Goal: Task Accomplishment & Management: Manage account settings

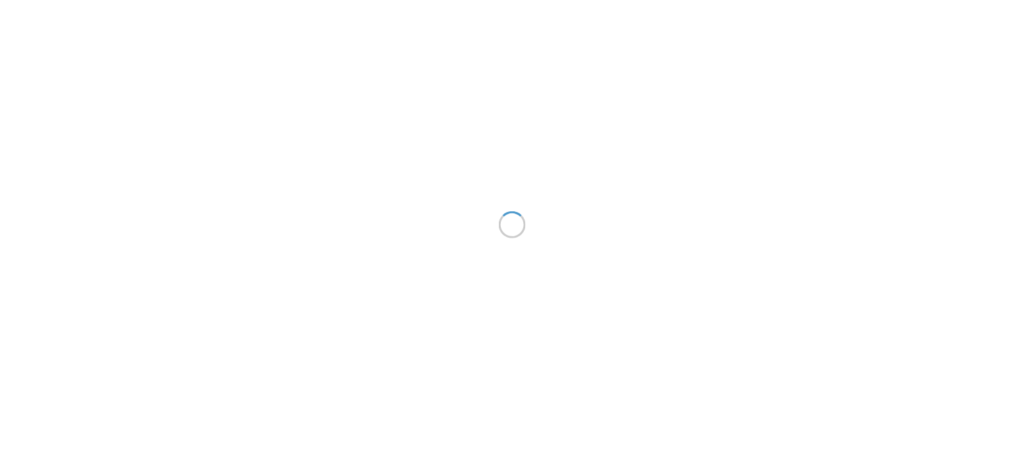
scroll to position [21, 0]
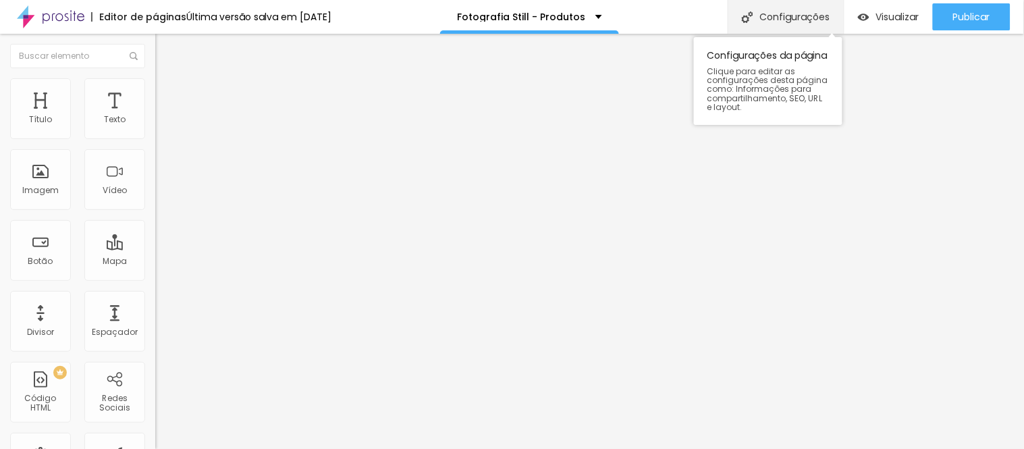
click at [787, 18] on div "Configurações" at bounding box center [785, 17] width 116 height 34
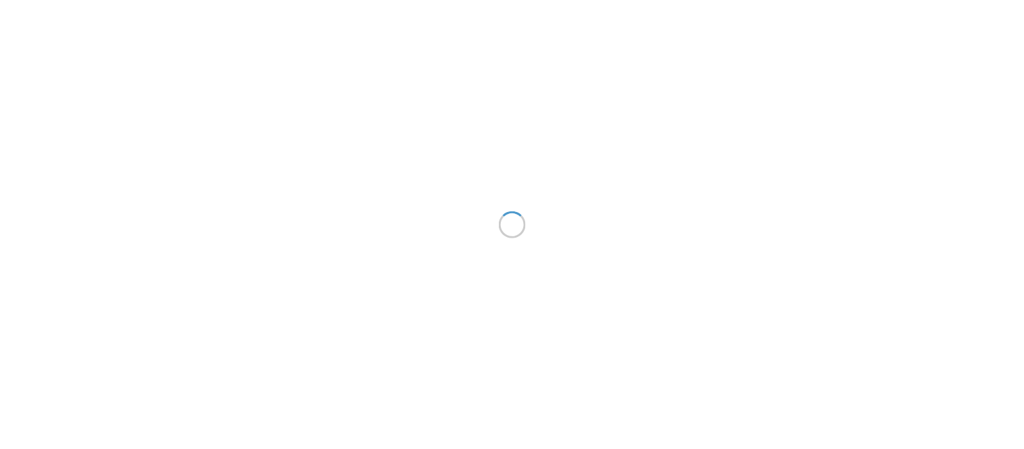
scroll to position [21, 0]
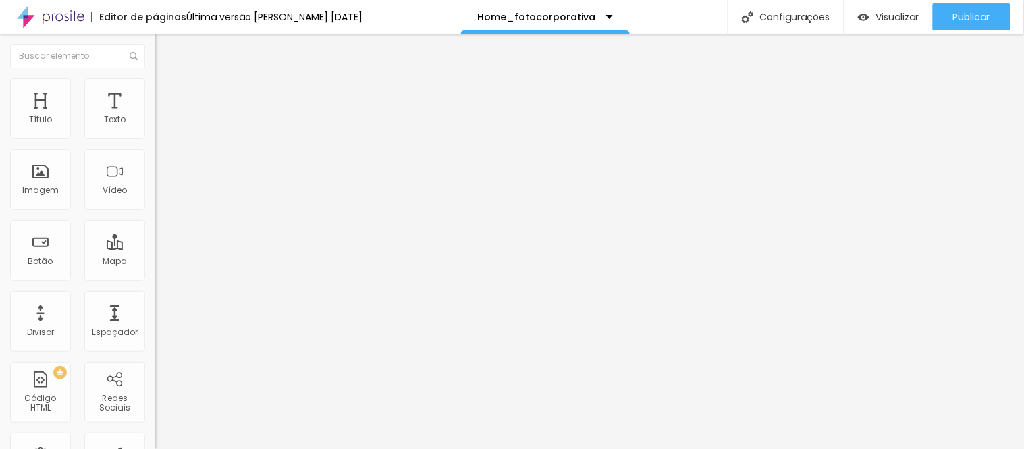
click at [155, 84] on img at bounding box center [161, 84] width 12 height 12
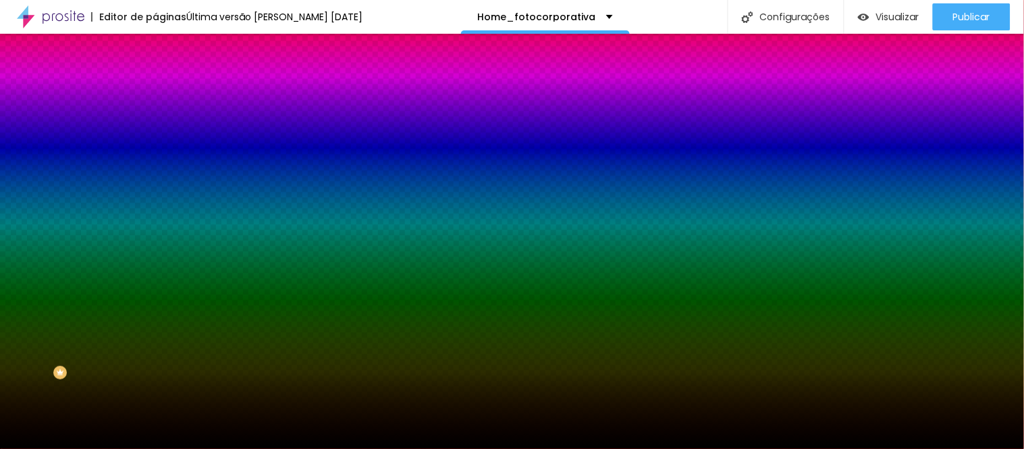
click at [155, 124] on span "Trocar imagem" at bounding box center [192, 118] width 74 height 11
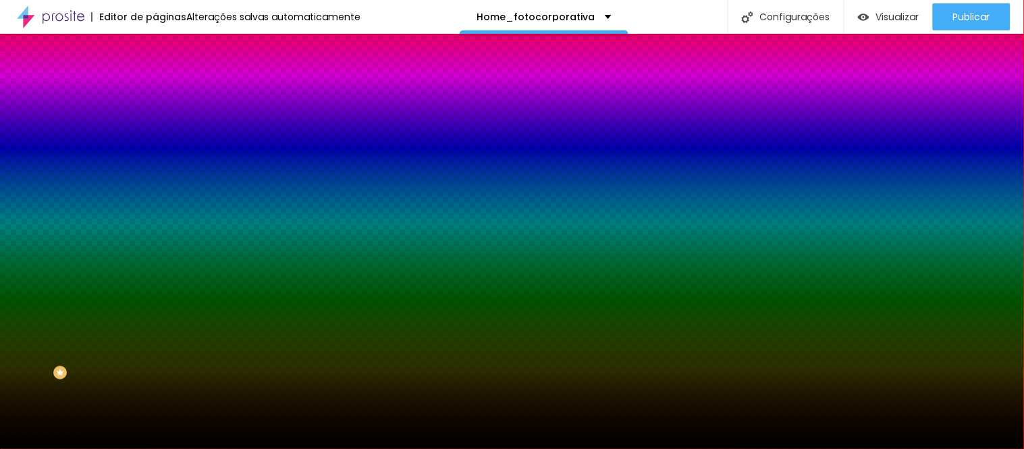
scroll to position [67, 0]
click at [155, 140] on span "Nenhum" at bounding box center [172, 134] width 35 height 11
click at [155, 161] on span "Parallax" at bounding box center [171, 155] width 33 height 11
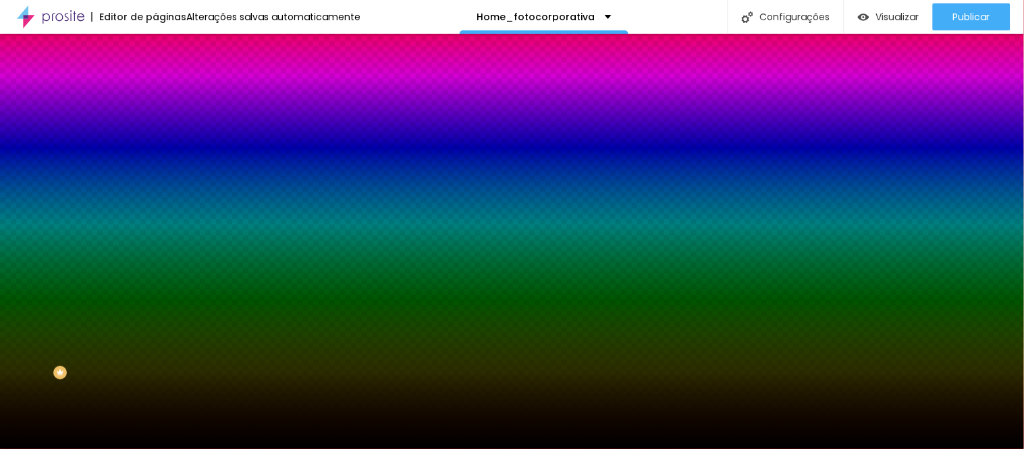
click at [155, 124] on span "Trocar imagem" at bounding box center [192, 118] width 74 height 11
click at [155, 92] on img at bounding box center [161, 98] width 12 height 12
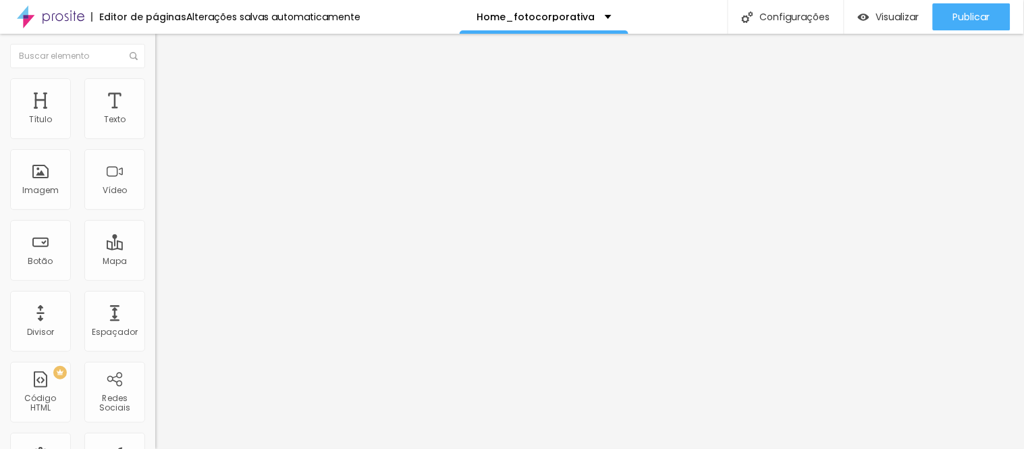
type input "207"
type input "193"
type input "186"
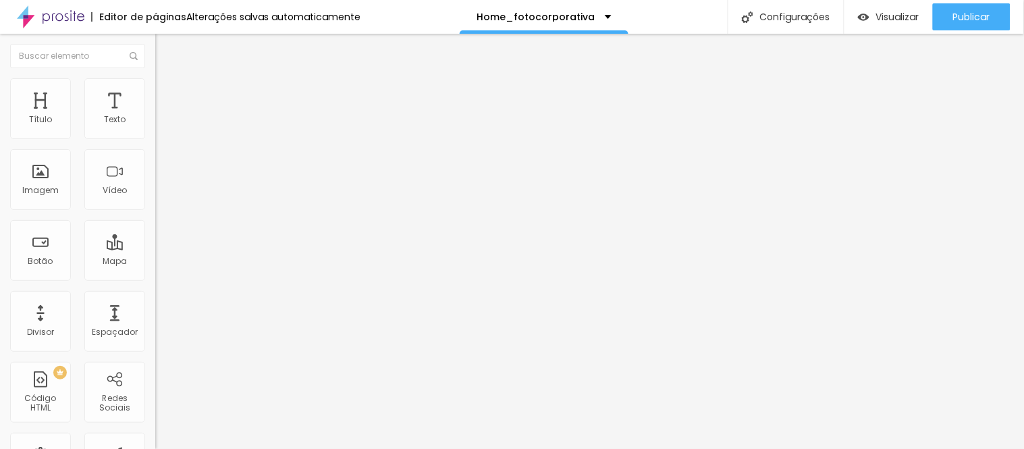
type input "186"
type input "179"
type input "172"
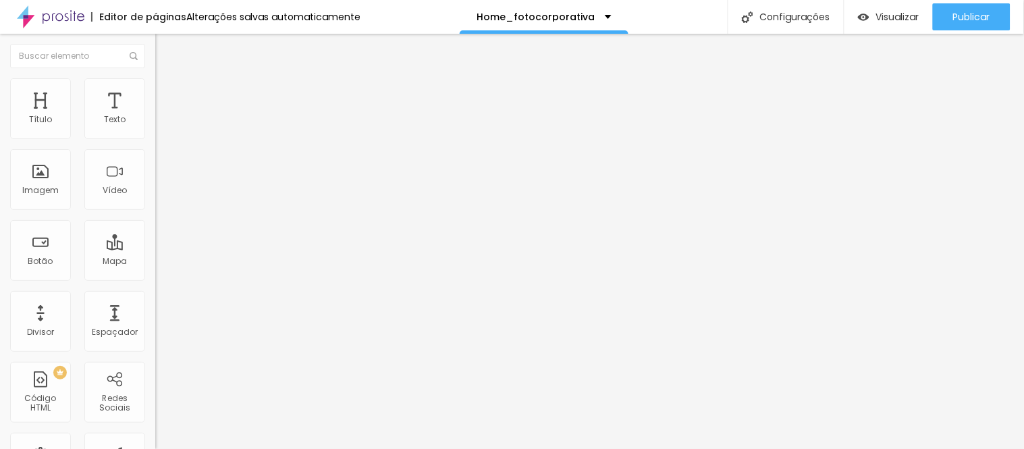
type input "151"
type input "137"
type input "102"
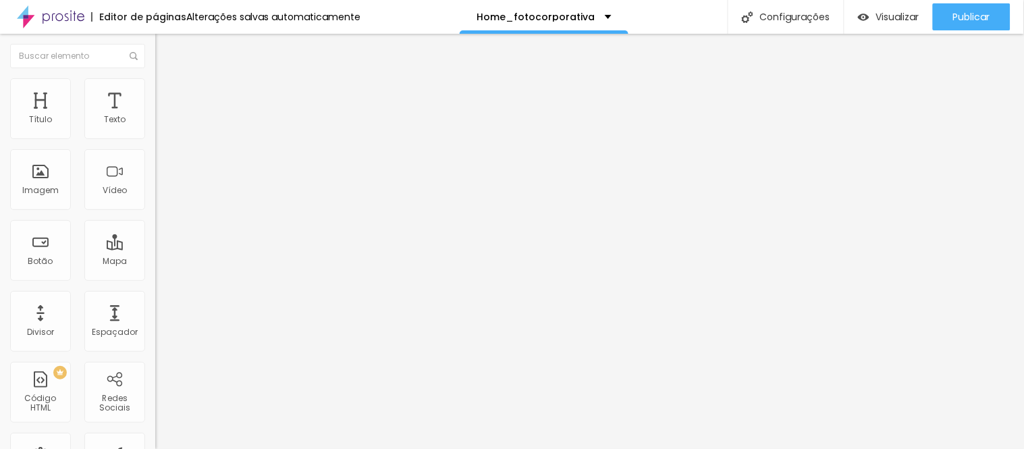
type input "102"
type input "95"
drag, startPoint x: 53, startPoint y: 160, endPoint x: 39, endPoint y: 159, distance: 13.5
type input "95"
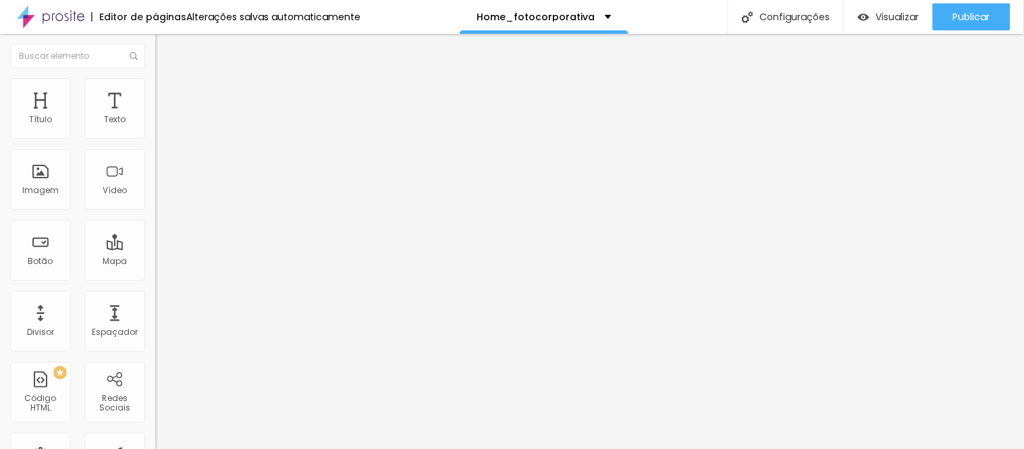
click at [155, 89] on li "Estilo" at bounding box center [232, 84] width 155 height 13
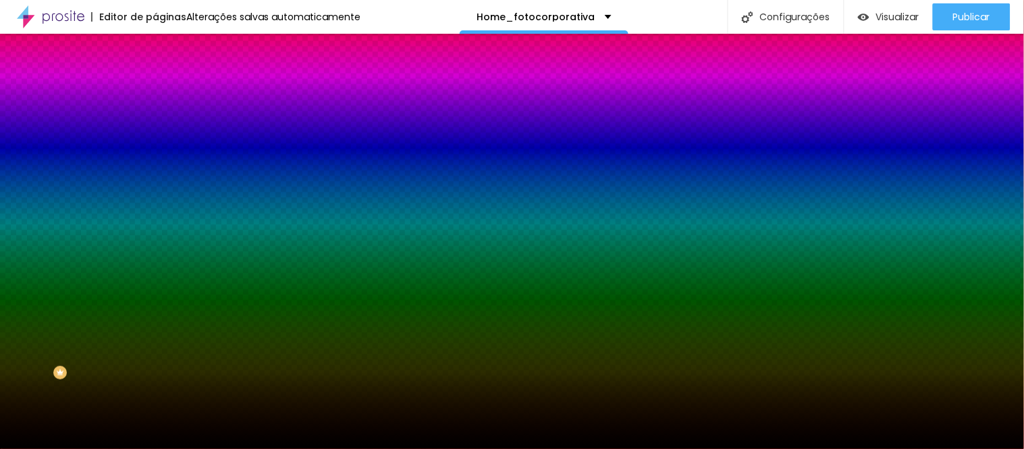
click at [161, 239] on icon "button" at bounding box center [162, 237] width 3 height 3
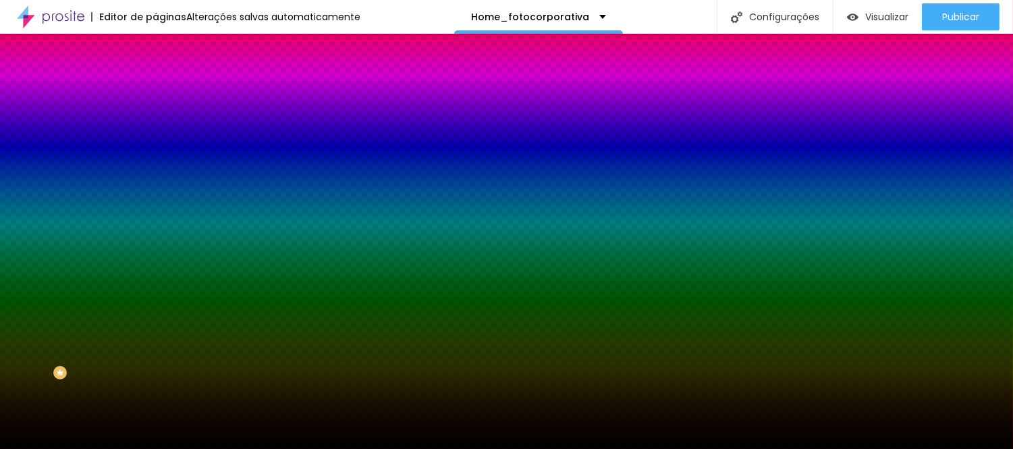
click at [132, 448] on div at bounding box center [506, 449] width 1013 height 0
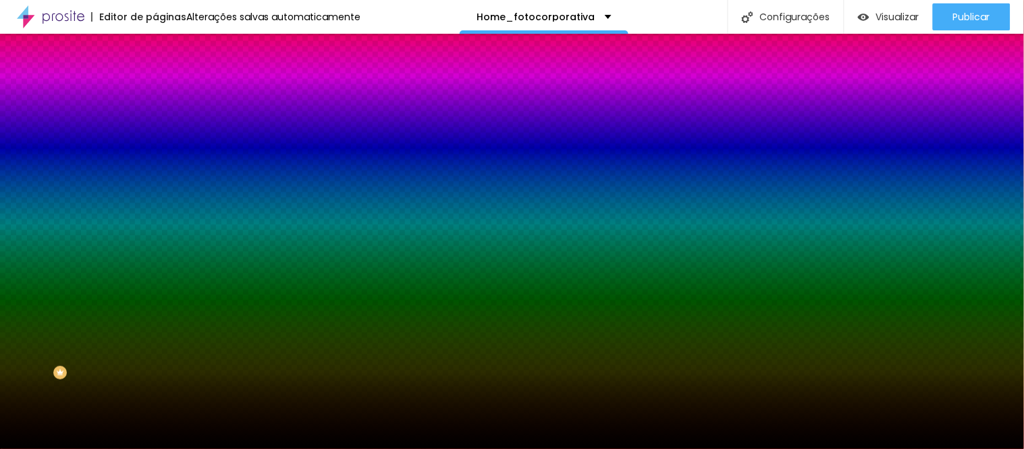
click at [161, 239] on icon "button" at bounding box center [162, 237] width 3 height 3
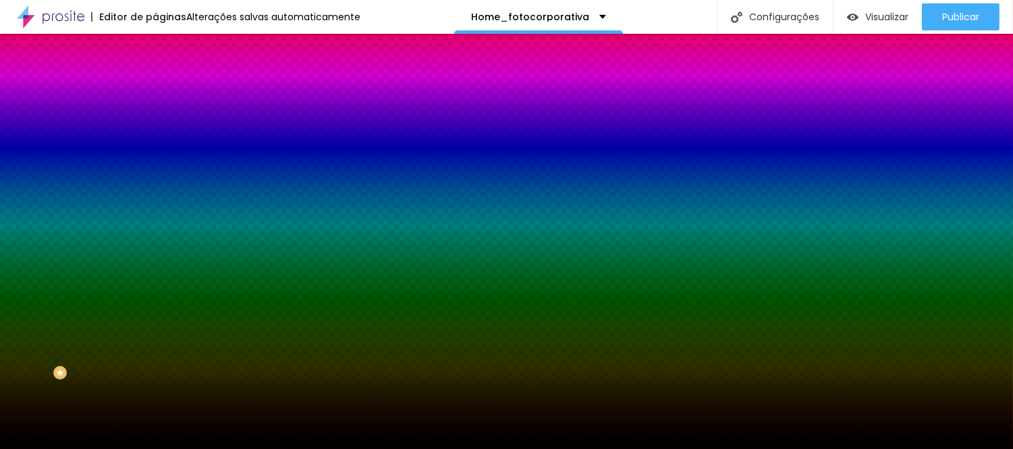
click at [132, 448] on div at bounding box center [506, 449] width 1013 height 0
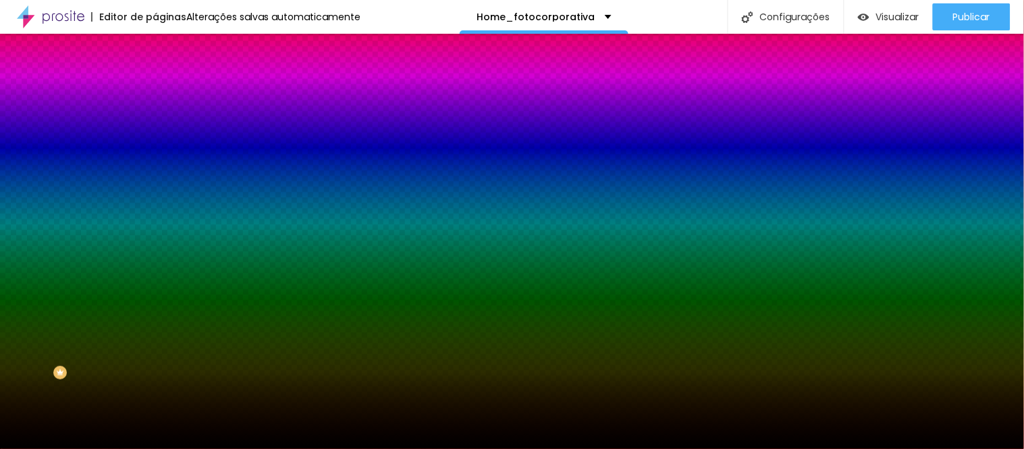
click at [155, 78] on li "Conteúdo" at bounding box center [232, 71] width 155 height 13
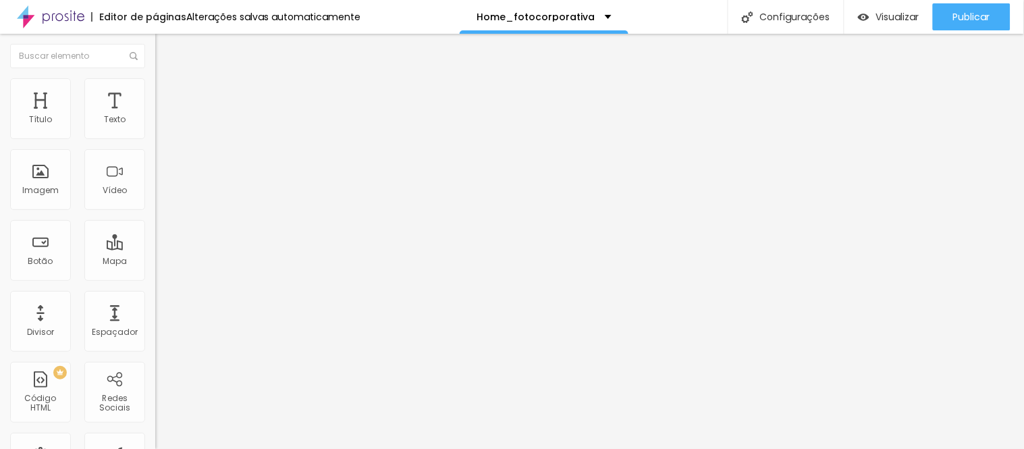
click at [155, 123] on span "Encaixotado" at bounding box center [181, 116] width 53 height 11
click at [155, 144] on span "Completo" at bounding box center [175, 137] width 41 height 11
click at [155, 131] on span "Encaixotado" at bounding box center [181, 124] width 53 height 11
click at [167, 91] on span "Estilo" at bounding box center [177, 87] width 21 height 11
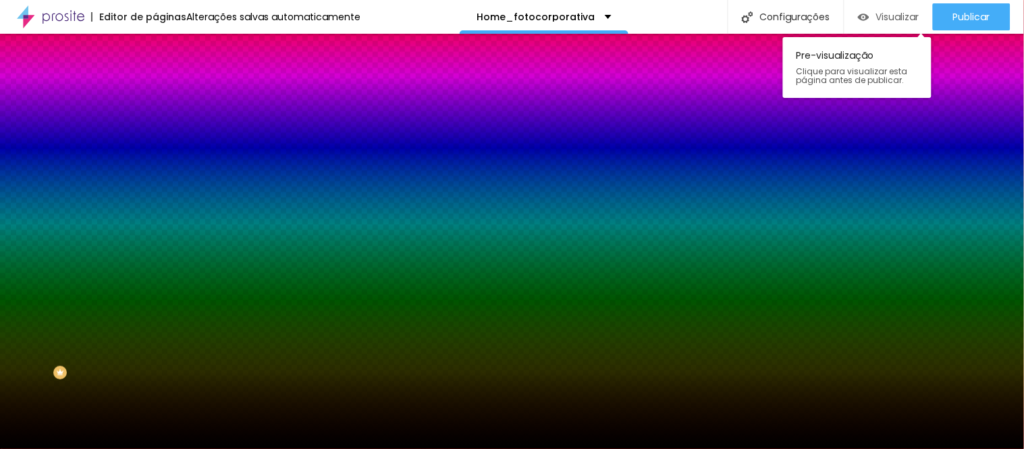
click at [880, 15] on span "Visualizar" at bounding box center [897, 16] width 43 height 11
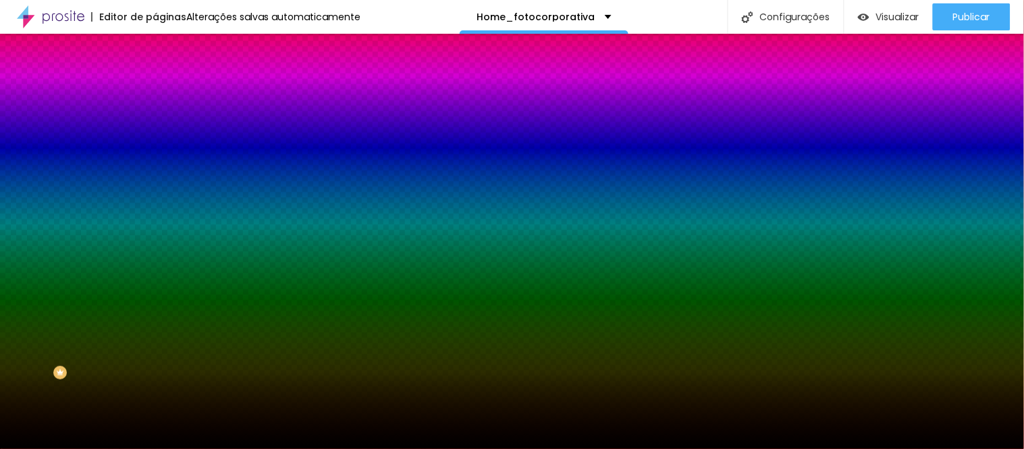
click at [155, 124] on span "Trocar imagem" at bounding box center [192, 118] width 74 height 11
click at [155, 140] on span "Parallax" at bounding box center [171, 134] width 33 height 11
click at [155, 148] on span "Nenhum" at bounding box center [172, 142] width 35 height 11
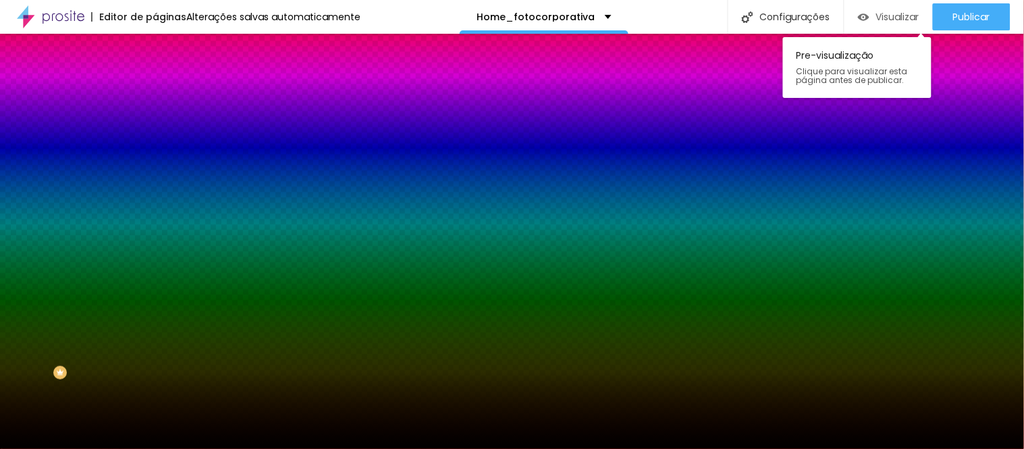
click at [910, 14] on span "Visualizar" at bounding box center [897, 16] width 43 height 11
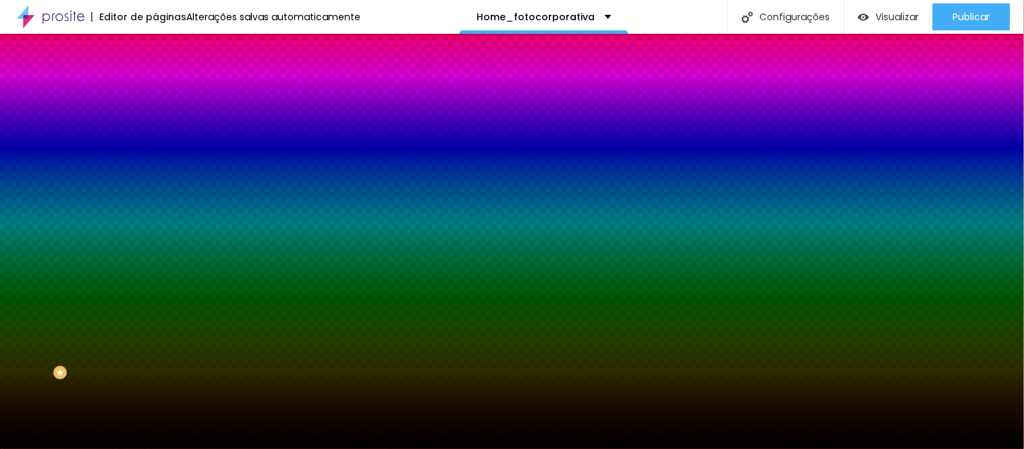
click at [155, 124] on span "Trocar imagem" at bounding box center [192, 118] width 74 height 11
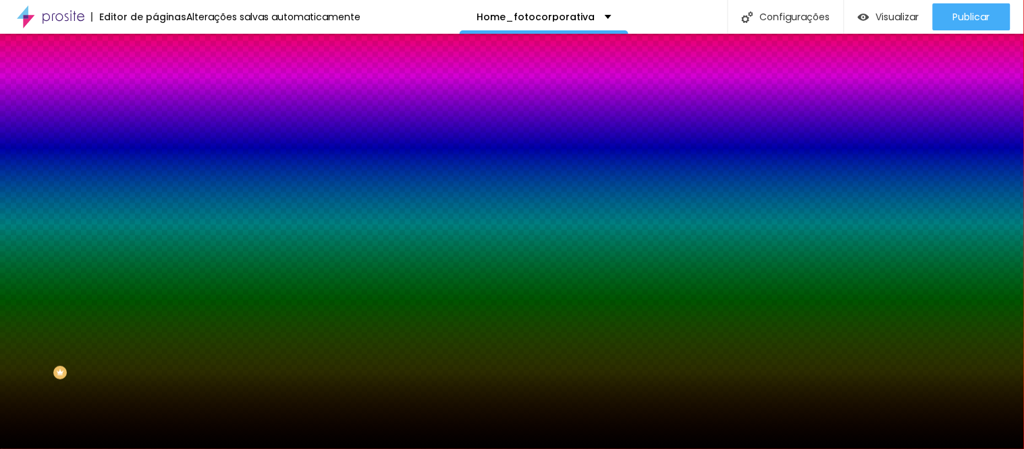
scroll to position [0, 0]
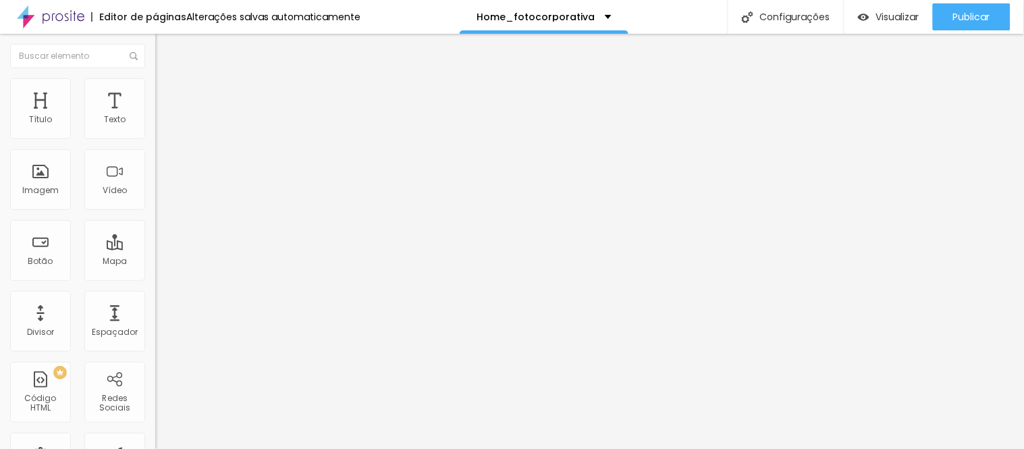
click at [155, 86] on img at bounding box center [161, 84] width 12 height 12
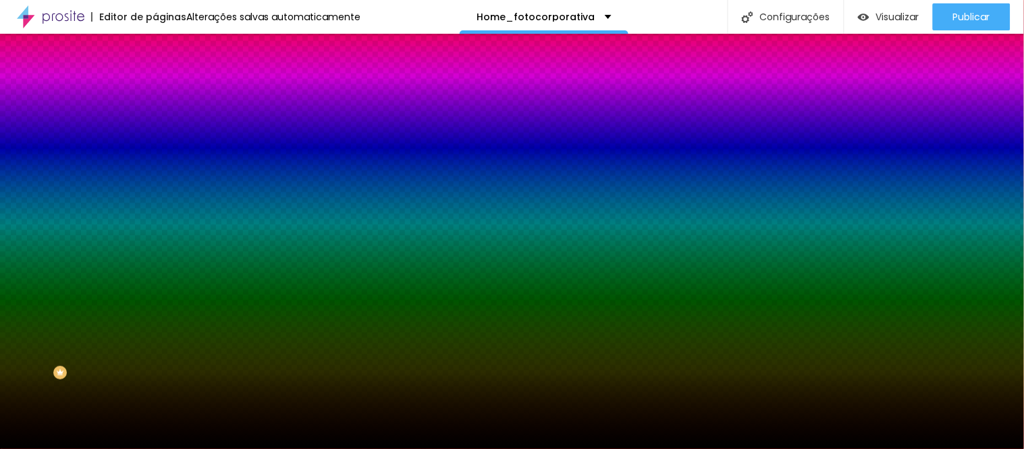
click at [155, 124] on span "Trocar imagem" at bounding box center [192, 118] width 74 height 11
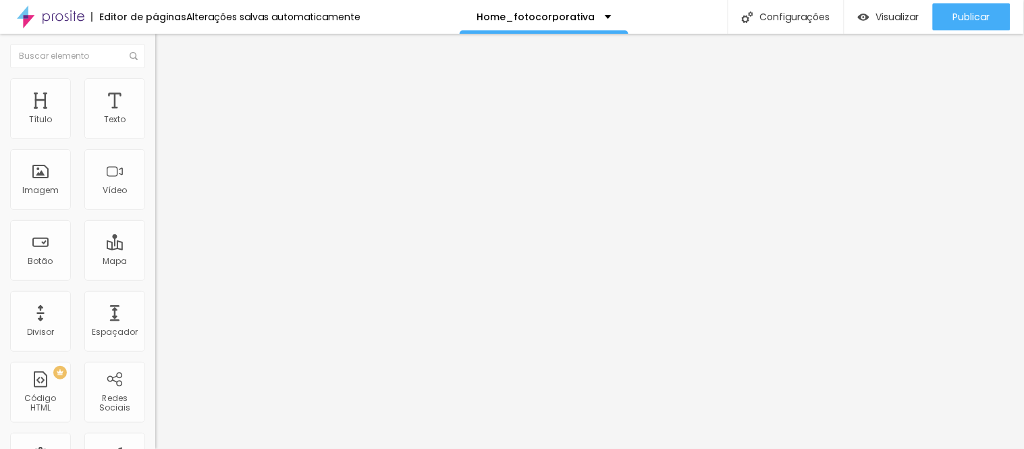
click at [155, 116] on span "Trocar imagem" at bounding box center [192, 110] width 74 height 11
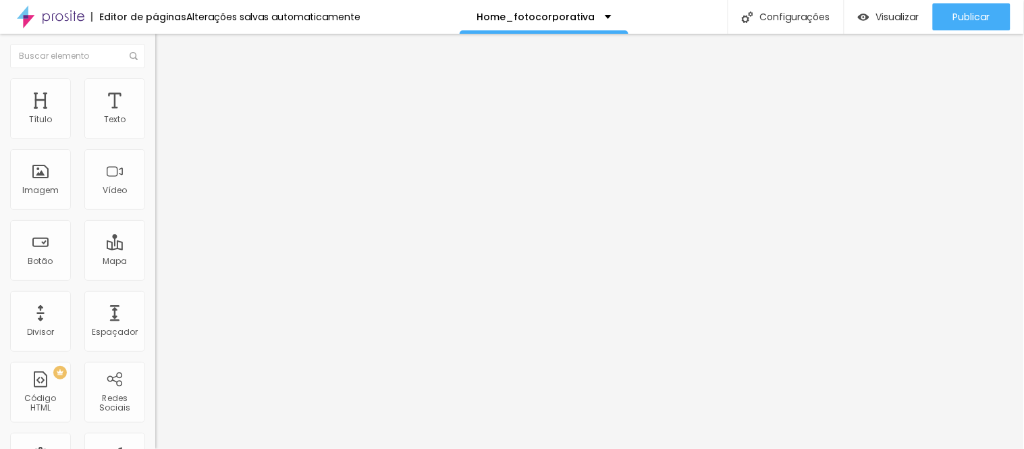
scroll to position [1075, 0]
click at [155, 116] on span "Trocar imagem" at bounding box center [192, 110] width 74 height 11
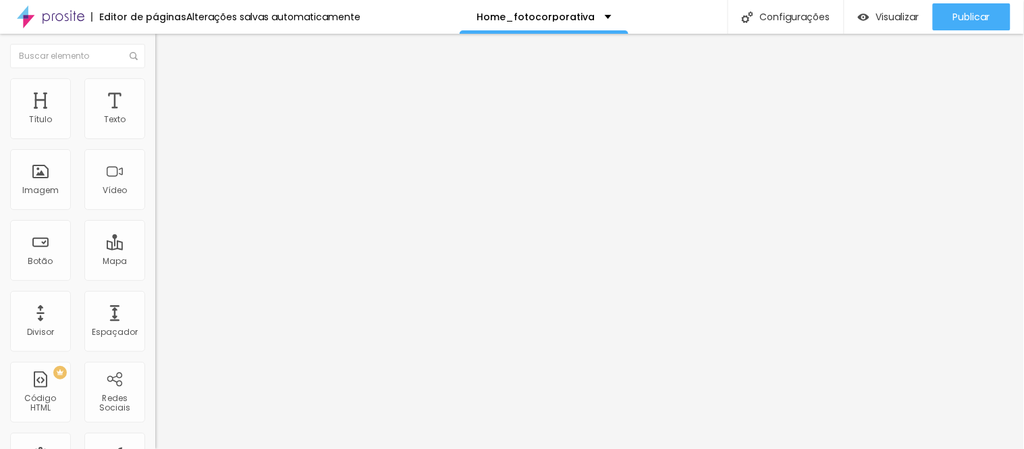
click at [155, 85] on img at bounding box center [161, 84] width 12 height 12
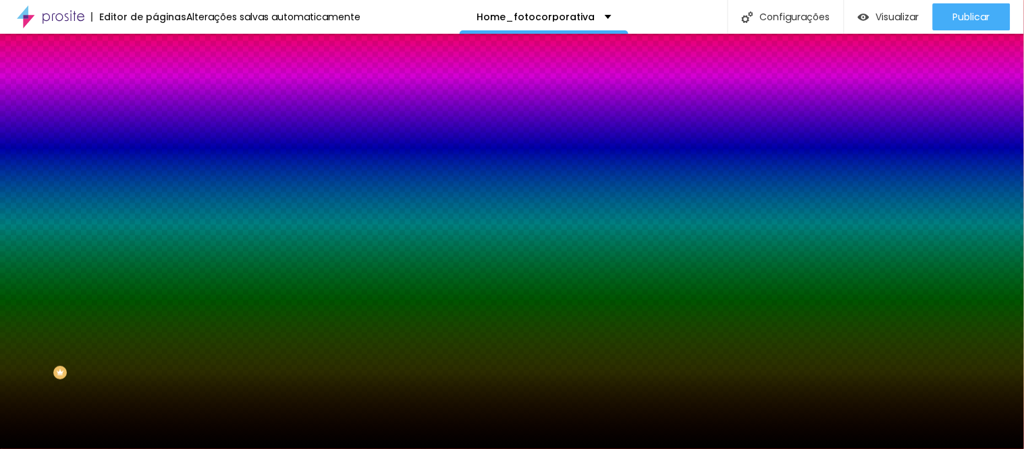
click at [155, 124] on span "Trocar imagem" at bounding box center [192, 118] width 74 height 11
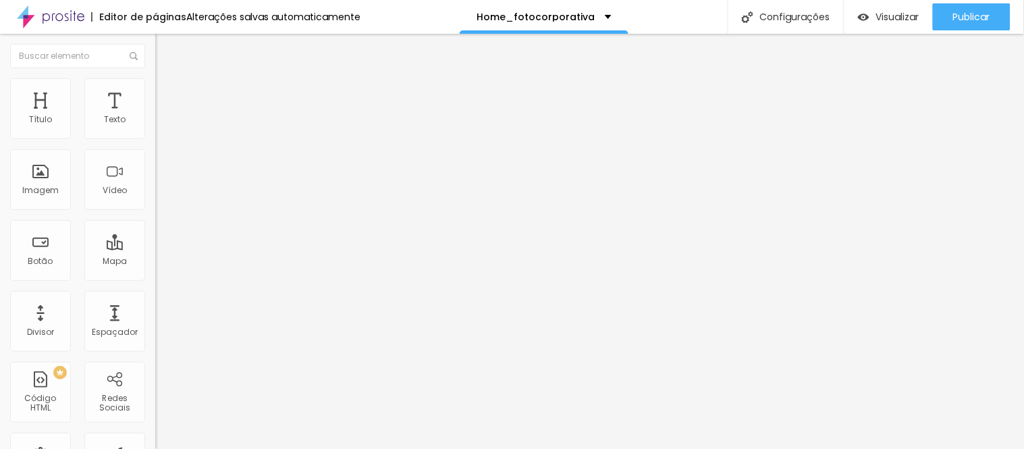
click at [155, 84] on img at bounding box center [161, 84] width 12 height 12
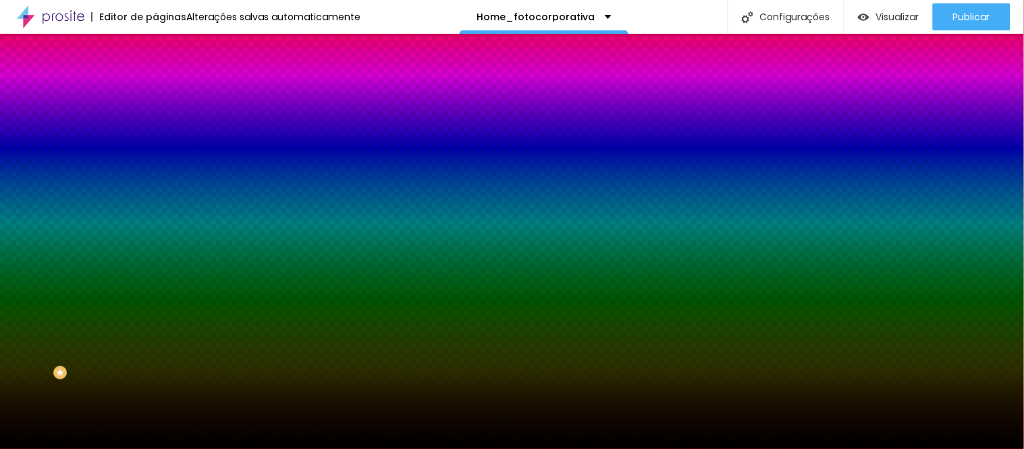
type textarea "i"
click at [155, 124] on span "Trocar imagem" at bounding box center [192, 118] width 74 height 11
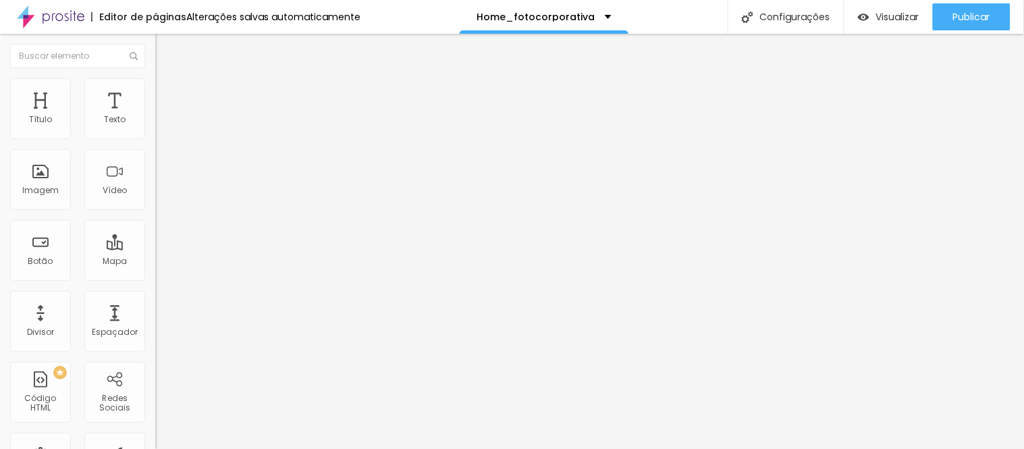
type input "53"
type input "52"
type input "51"
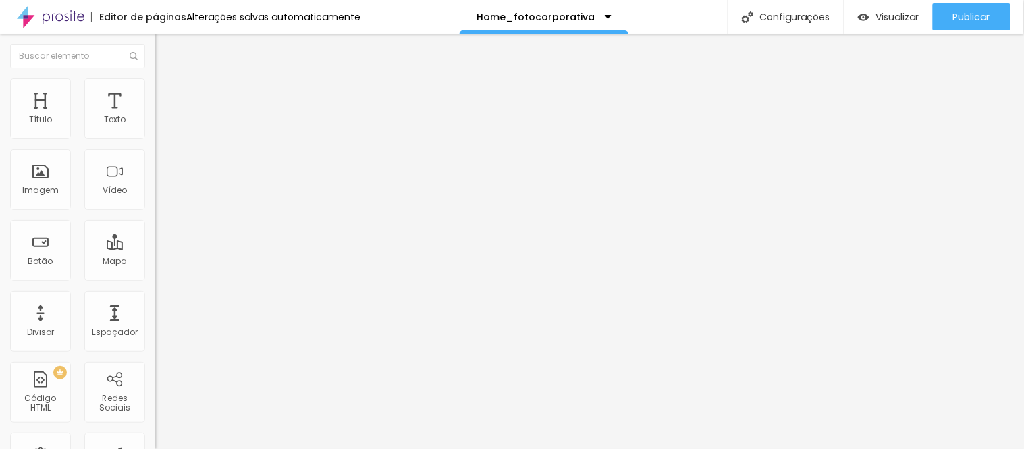
type input "51"
type input "48"
type input "47"
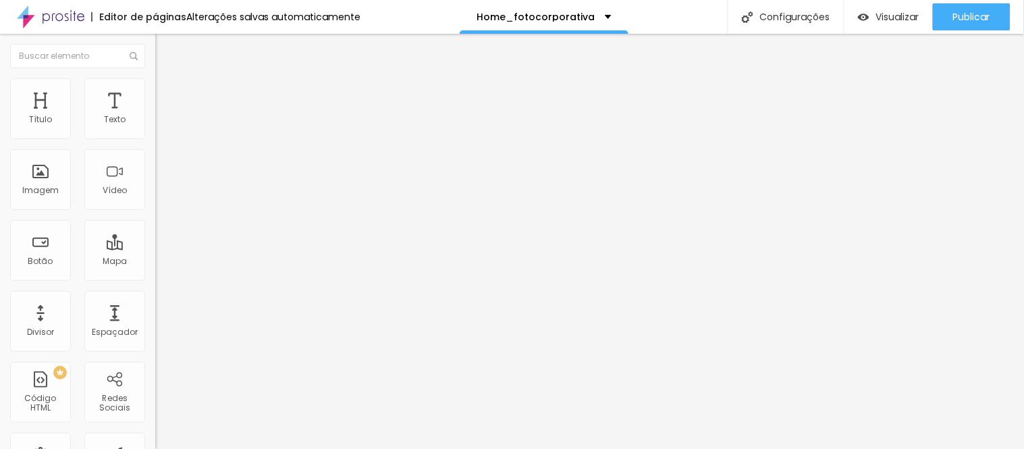
type input "45"
type input "44"
type input "43"
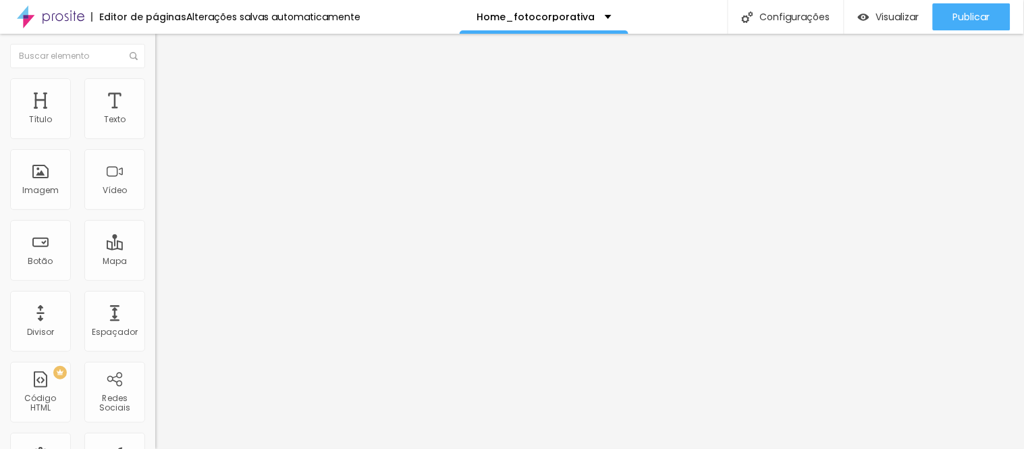
type input "43"
type input "44"
drag, startPoint x: 70, startPoint y: 284, endPoint x: 92, endPoint y: 279, distance: 22.9
type input "44"
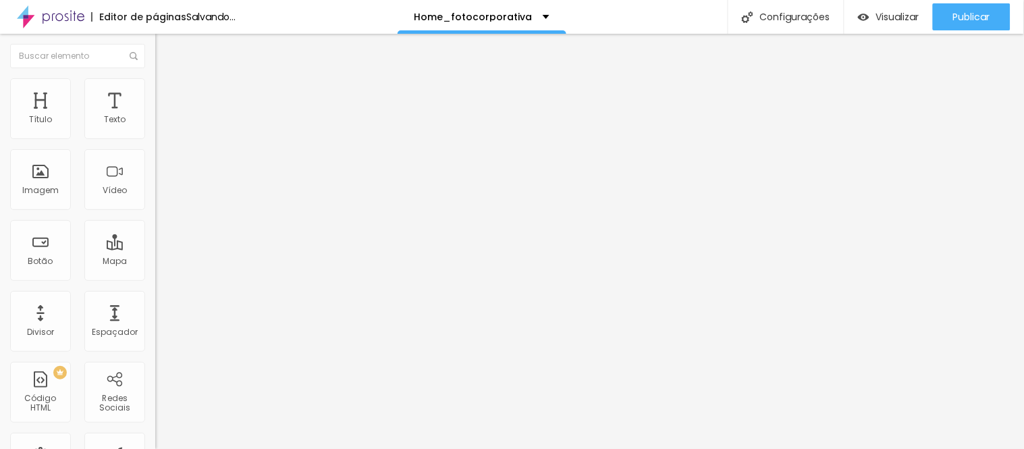
click at [155, 319] on input "range" at bounding box center [198, 324] width 87 height 11
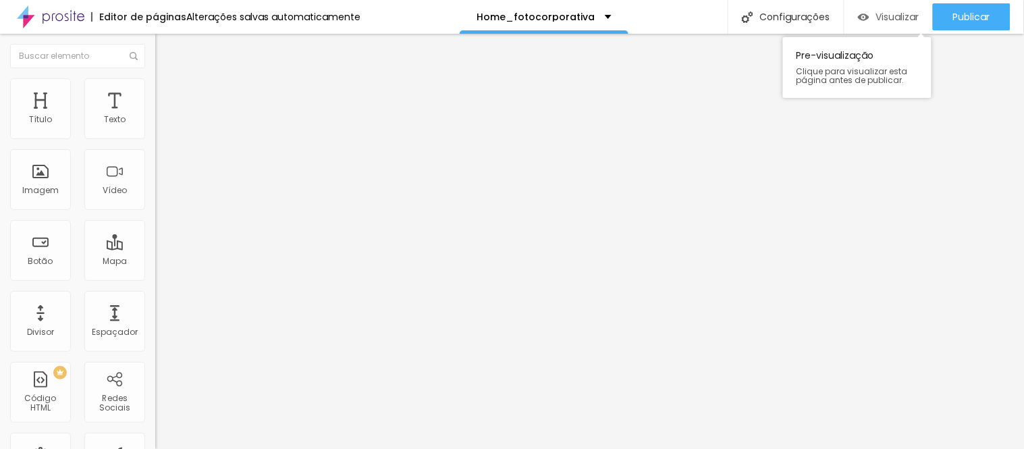
click at [884, 13] on span "Visualizar" at bounding box center [897, 16] width 43 height 11
click at [155, 82] on img at bounding box center [161, 84] width 12 height 12
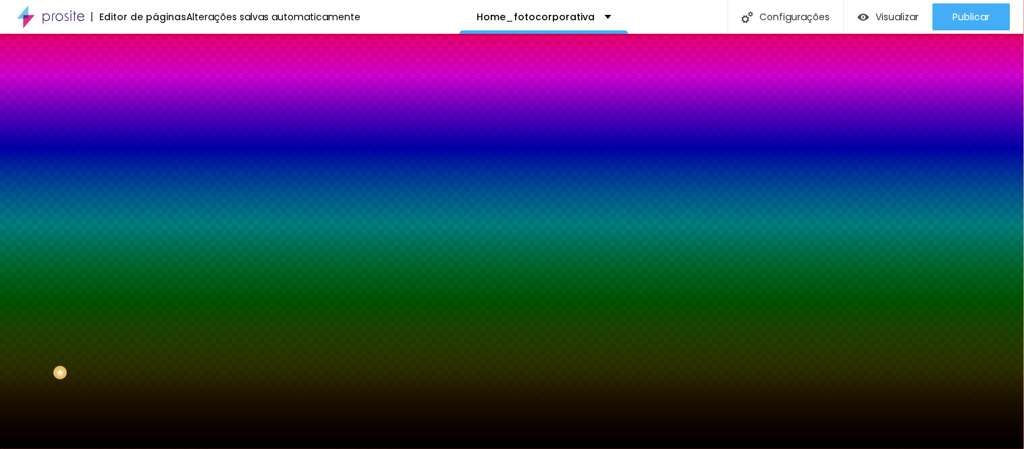
click at [155, 124] on span "Trocar imagem" at bounding box center [192, 118] width 74 height 11
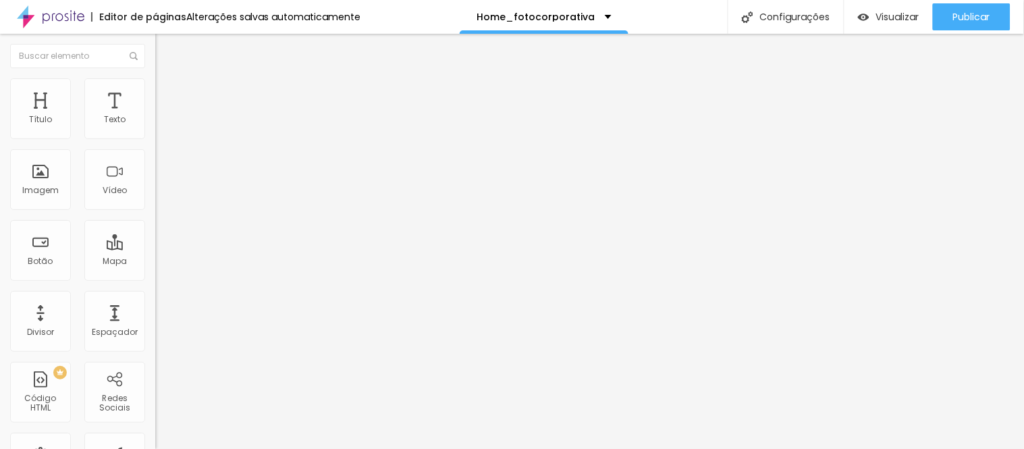
click at [155, 86] on li "Avançado" at bounding box center [232, 84] width 155 height 13
click at [155, 77] on img at bounding box center [161, 71] width 12 height 12
click at [897, 15] on span "Visualizar" at bounding box center [897, 16] width 43 height 11
click at [161, 126] on icon "button" at bounding box center [165, 121] width 8 height 8
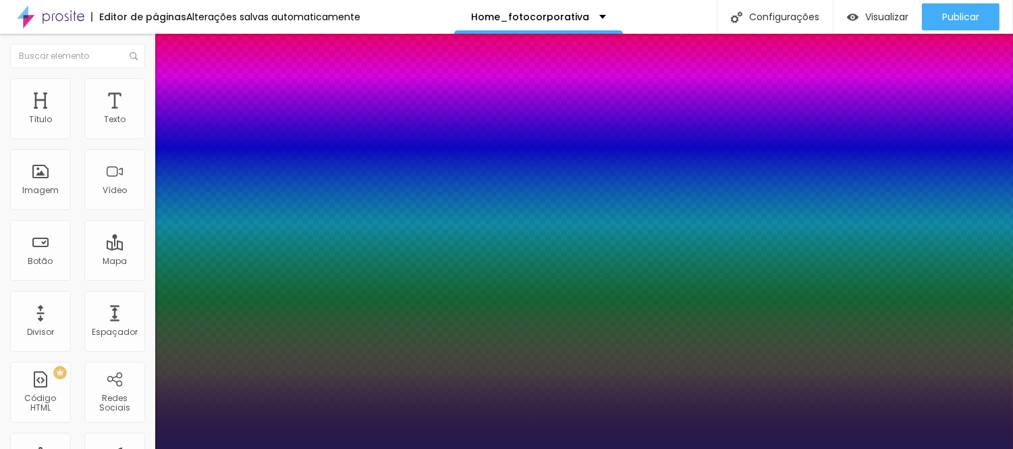
type input "1"
select select "Assistant"
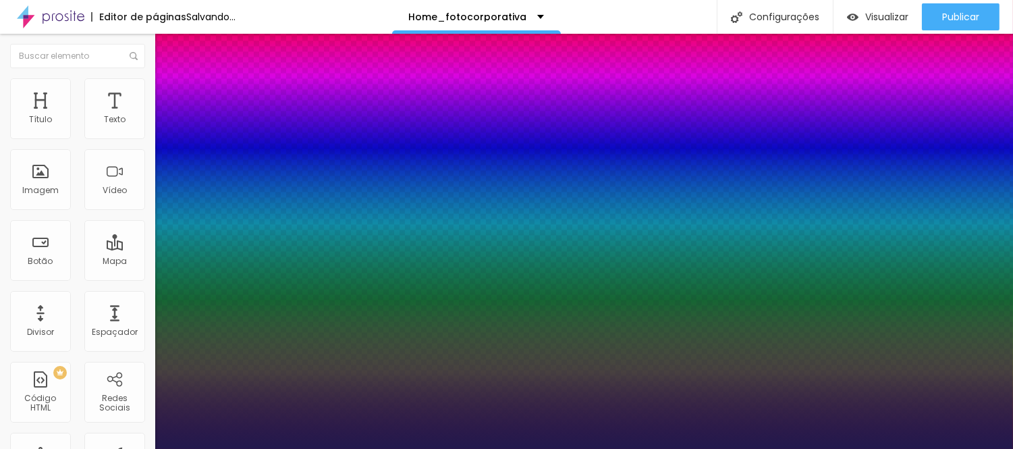
type input "1"
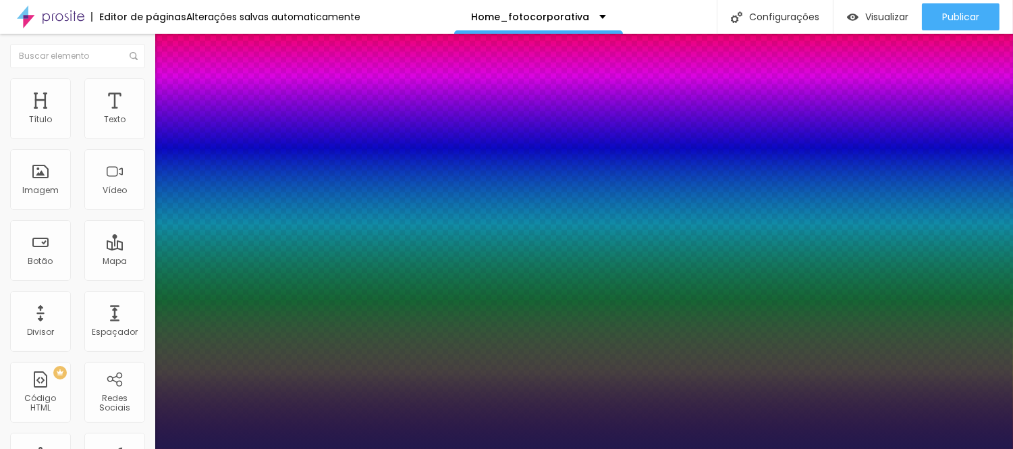
type input "14"
type input "1"
type input "15"
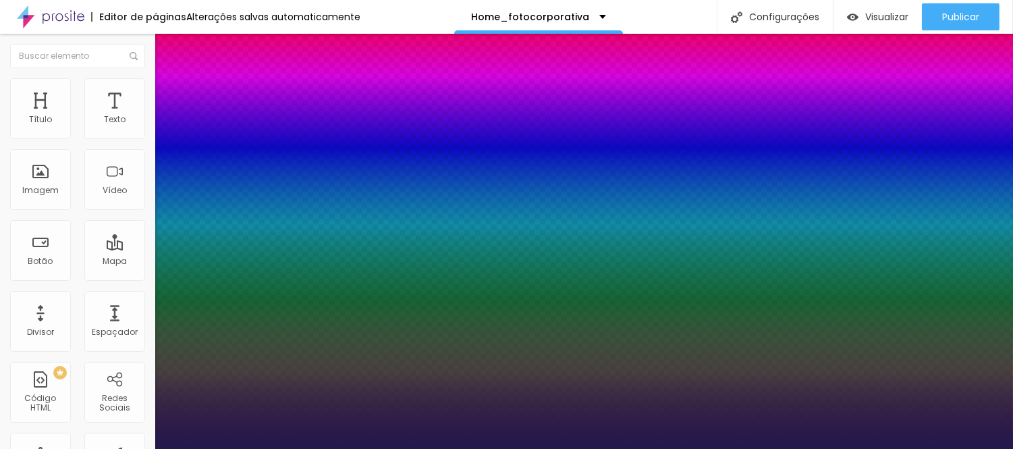
type input "1"
type input "16"
type input "1"
type input "22"
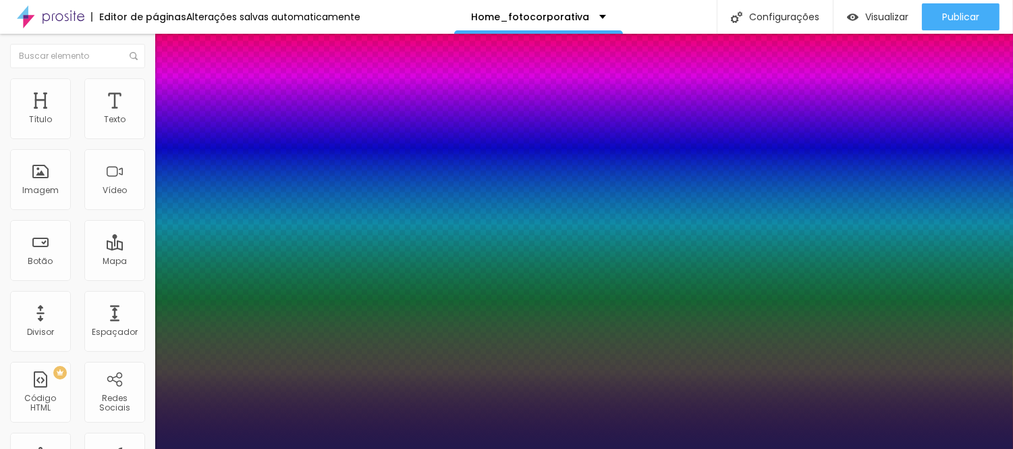
type input "22"
type input "1"
type input "23"
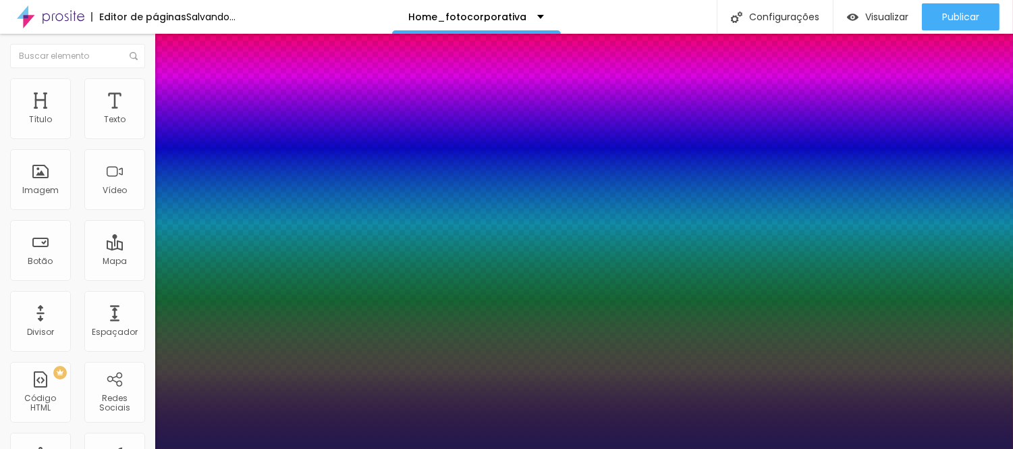
type input "1"
type input "22"
type input "1"
type input "21"
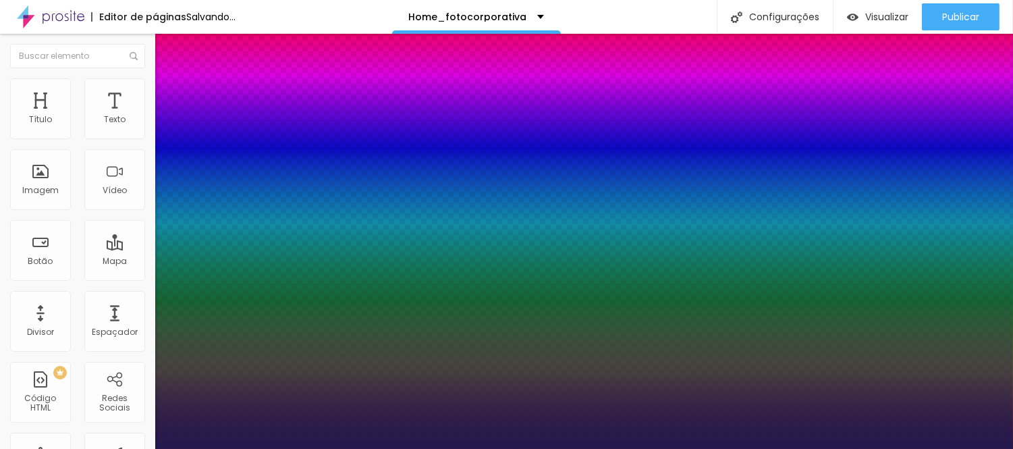
type input "21"
type input "1"
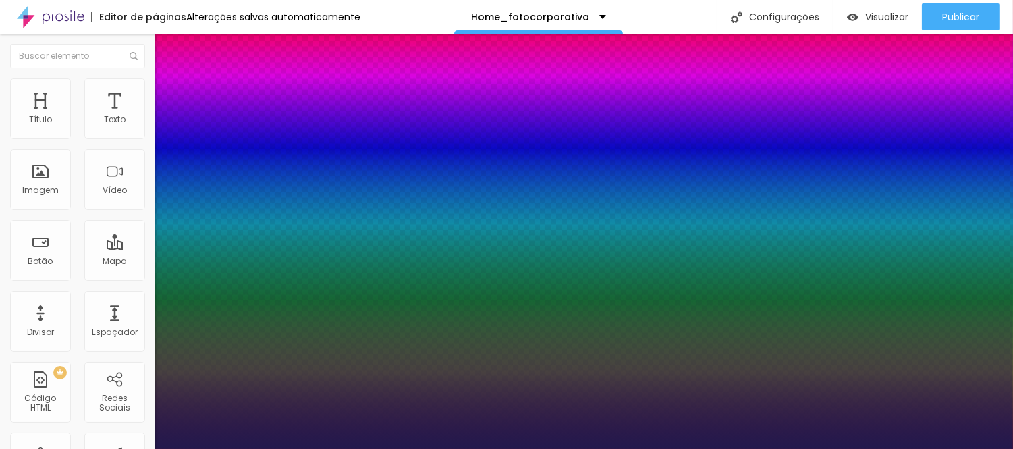
type input "20"
type input "1"
type input "19"
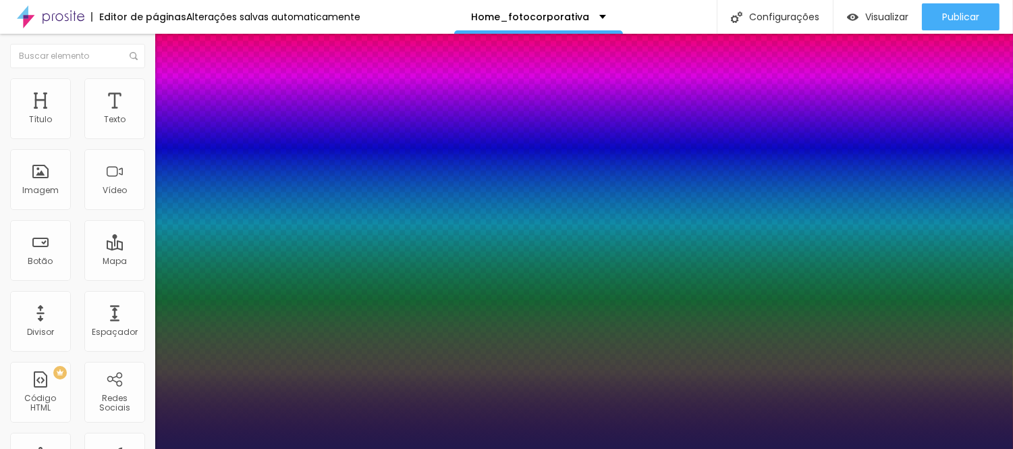
type input "1"
type input "19"
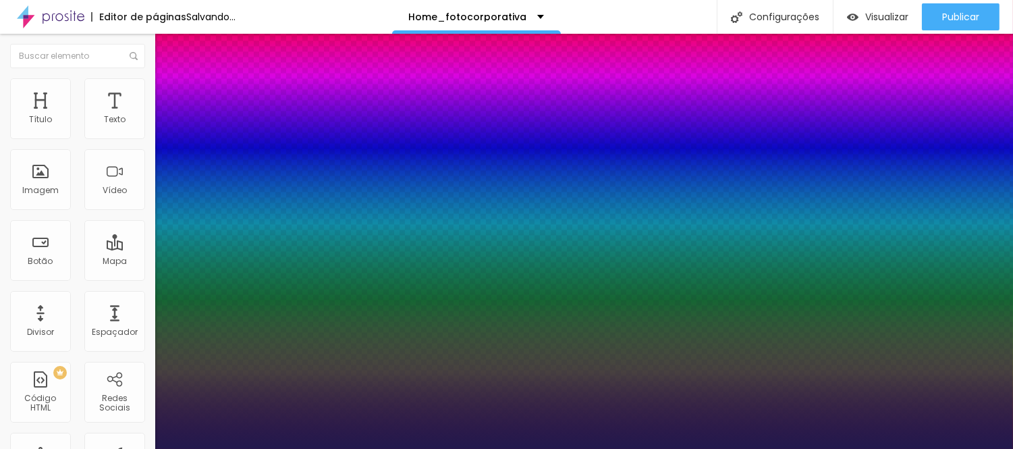
type input "1"
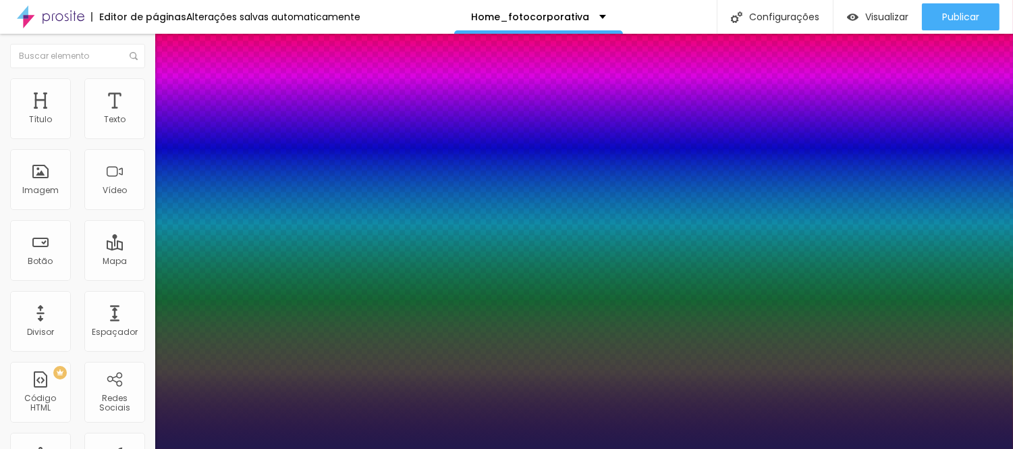
type input "0.1"
type input "1"
type input "0.2"
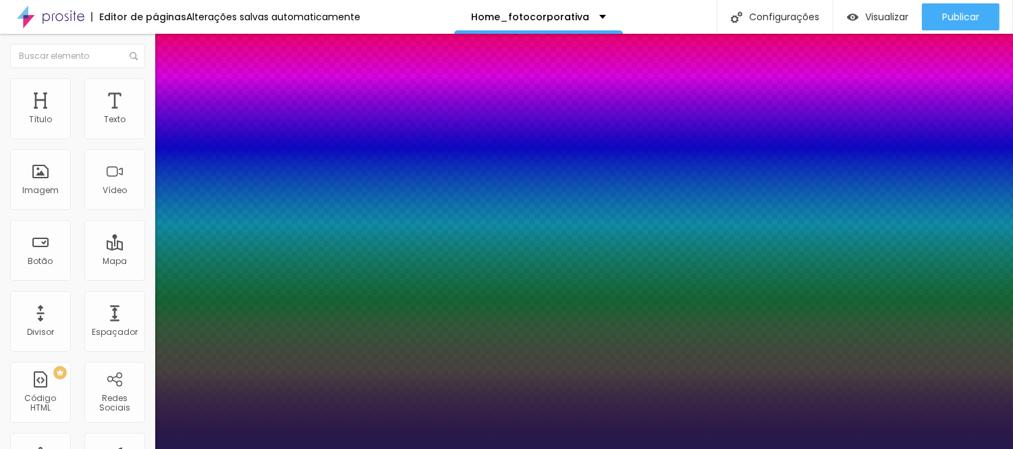
type input "1"
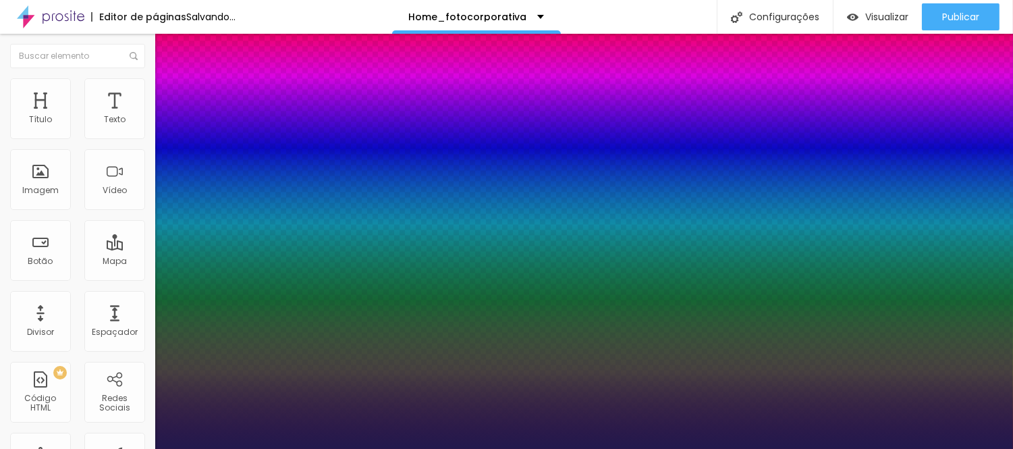
type input "0.2"
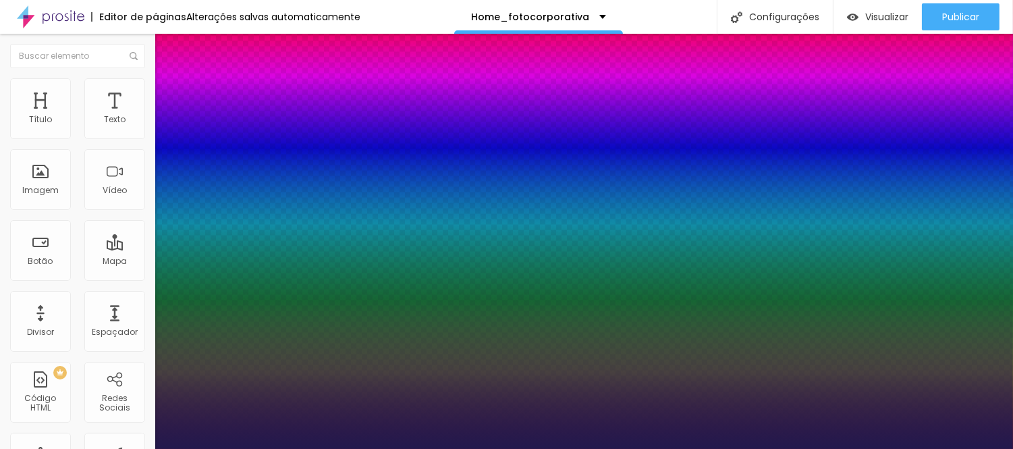
type input "1"
type input "1.4"
type input "1"
type input "1.5"
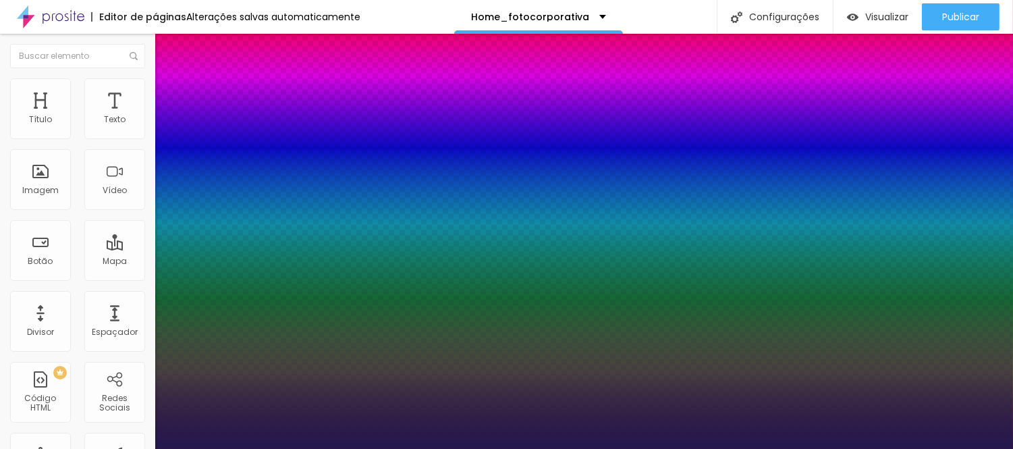
type input "1.5"
type input "1"
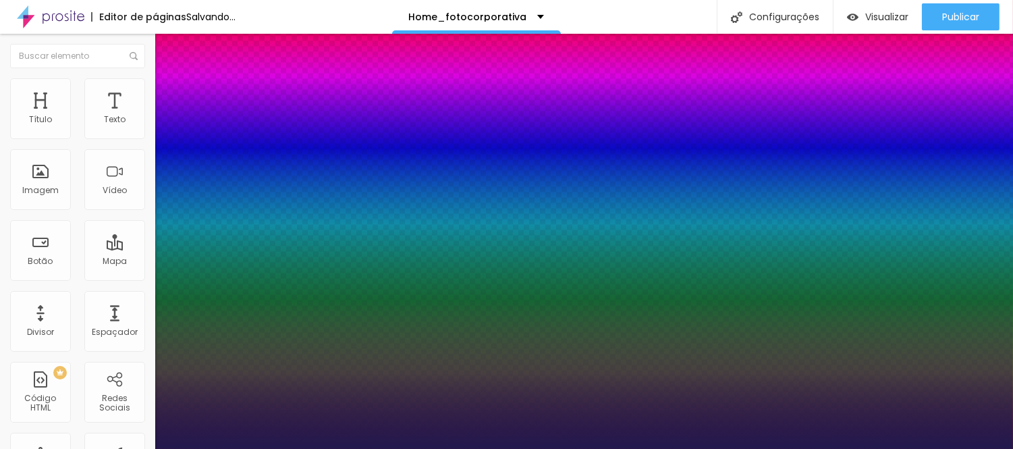
drag, startPoint x: 228, startPoint y: 322, endPoint x: 237, endPoint y: 323, distance: 8.8
type input "1.5"
type input "1"
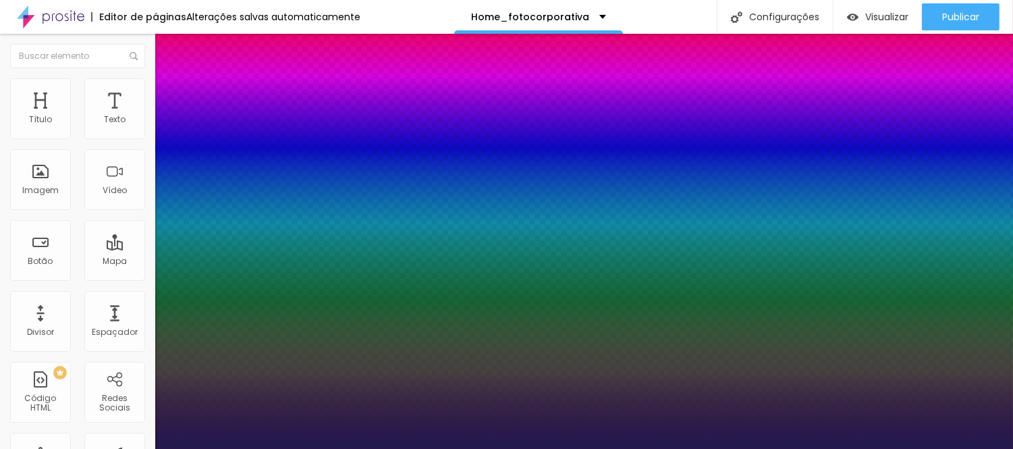
click at [496, 448] on div at bounding box center [506, 449] width 1013 height 0
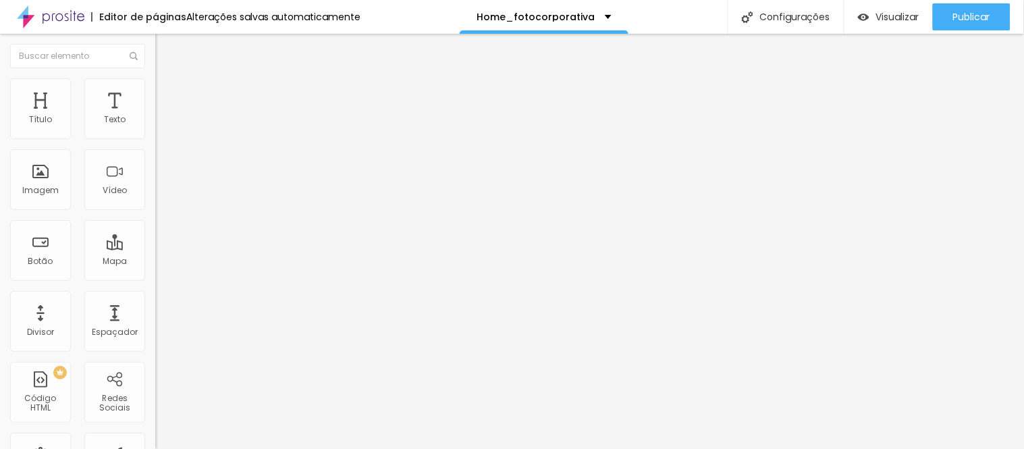
click at [155, 116] on span "Trocar imagem" at bounding box center [192, 110] width 74 height 11
type input "22"
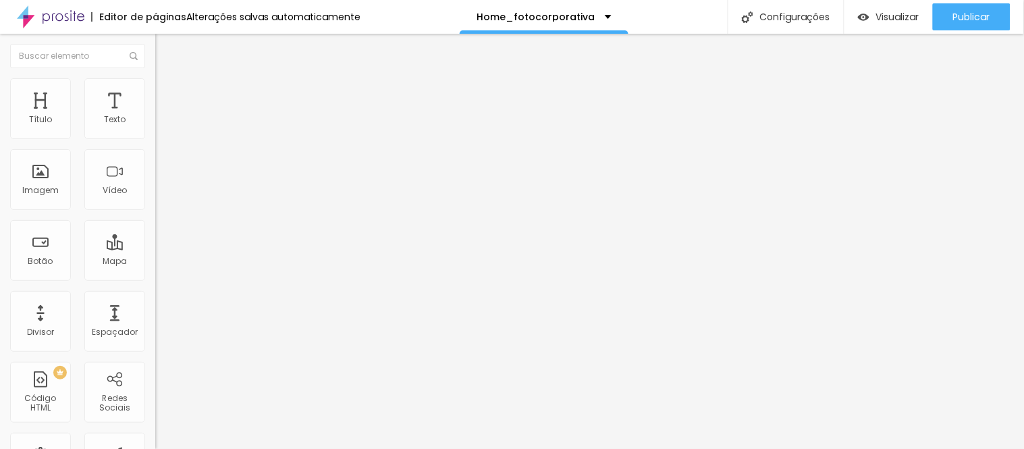
type input "22"
type input "23"
type input "24"
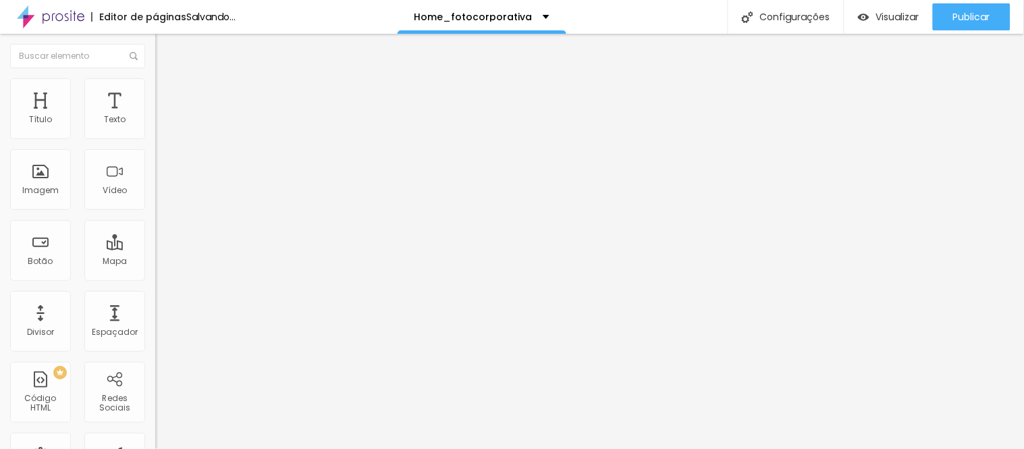
type input "25"
type input "26"
type input "27"
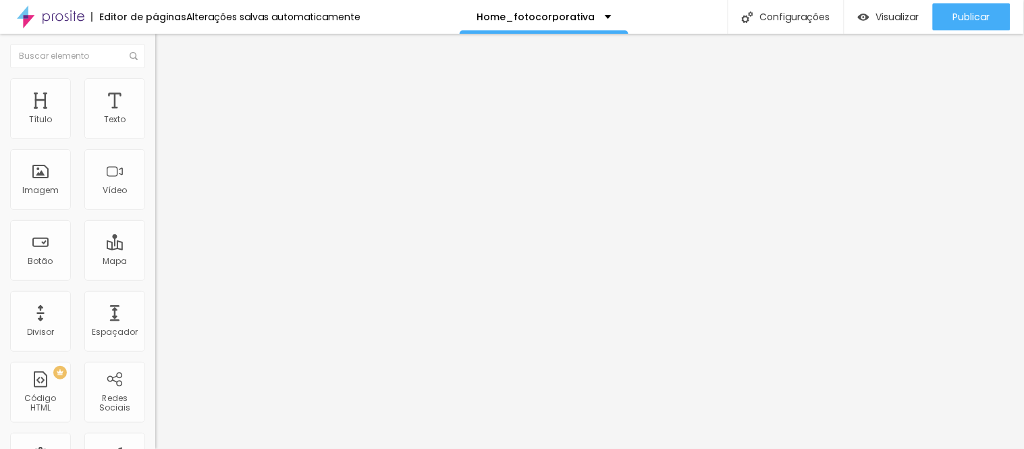
type input "27"
type input "28"
click at [155, 319] on input "range" at bounding box center [198, 324] width 87 height 11
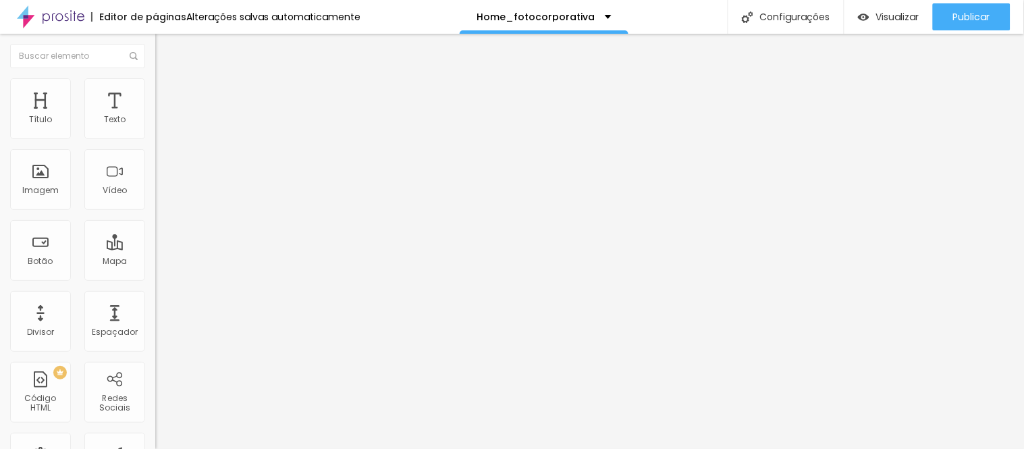
click at [155, 83] on img at bounding box center [161, 84] width 12 height 12
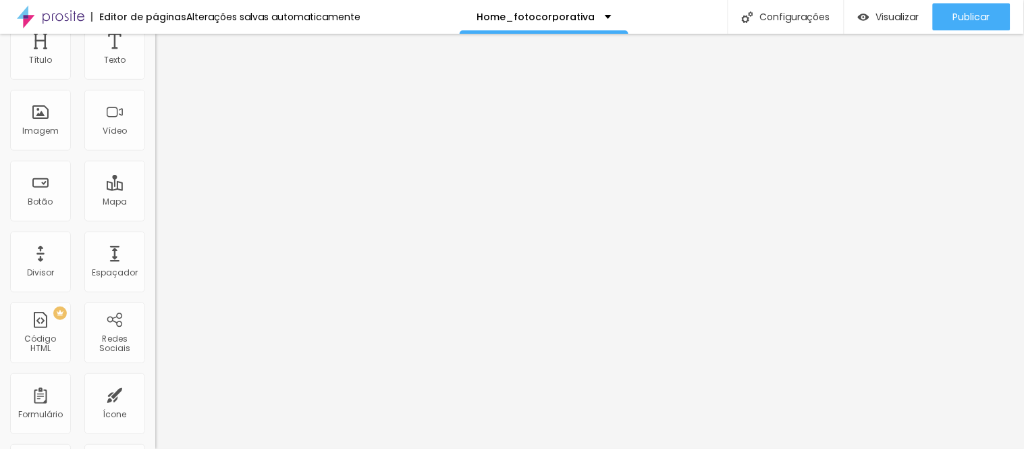
scroll to position [0, 0]
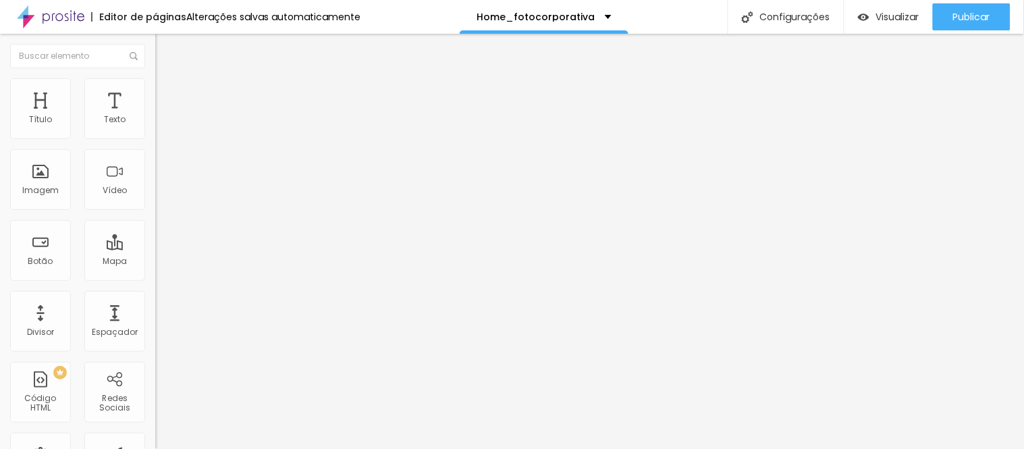
click at [155, 77] on img at bounding box center [161, 71] width 12 height 12
click at [155, 78] on li "Estilo" at bounding box center [232, 84] width 155 height 13
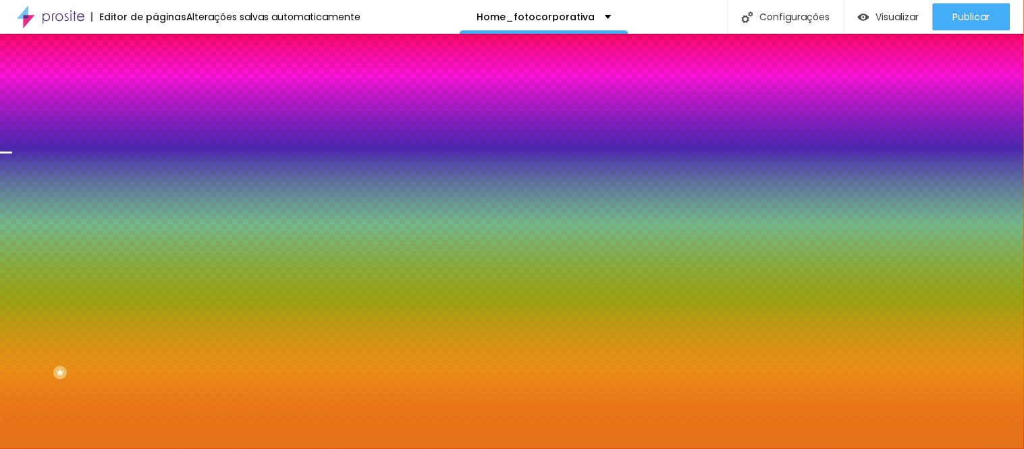
click at [155, 124] on span "Trocar imagem" at bounding box center [192, 118] width 74 height 11
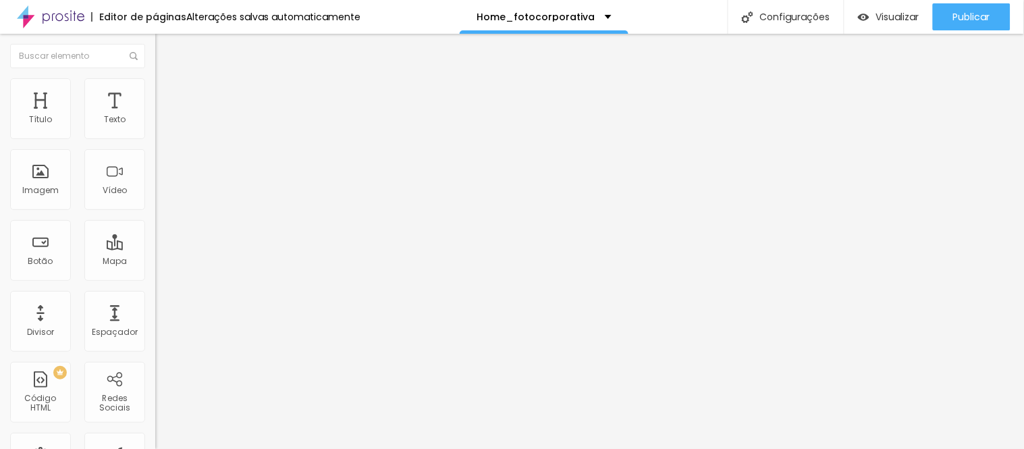
click at [167, 91] on span "Estilo" at bounding box center [177, 87] width 21 height 11
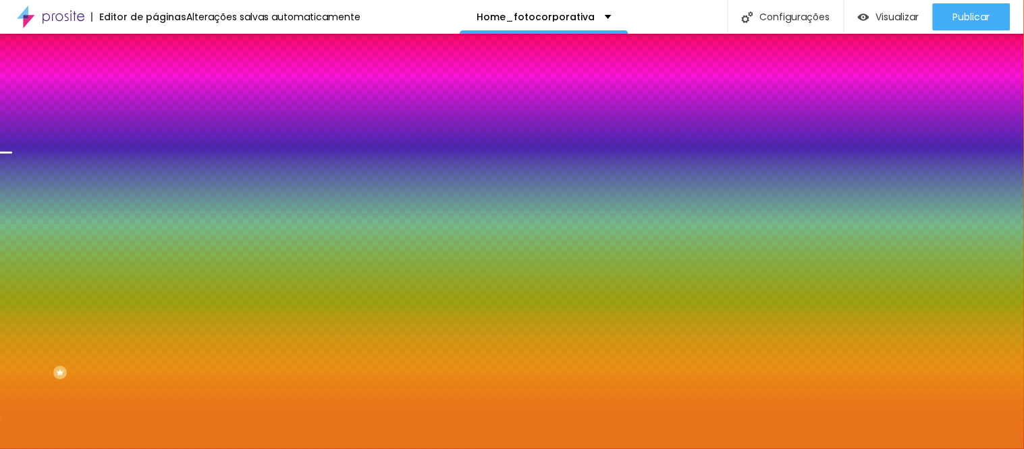
click at [155, 184] on div at bounding box center [232, 184] width 155 height 0
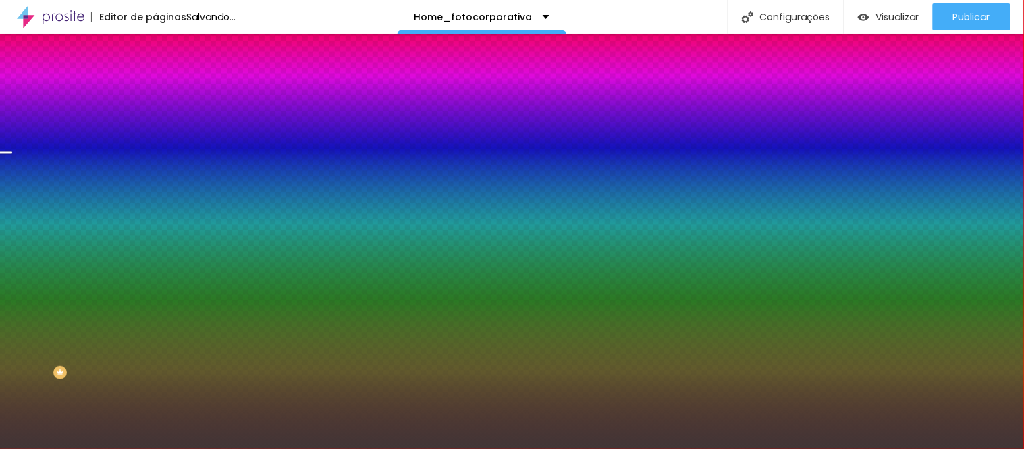
type input "#3A3030"
drag, startPoint x: 46, startPoint y: 340, endPoint x: 36, endPoint y: 341, distance: 10.1
click at [36, 341] on div at bounding box center [512, 224] width 1024 height 449
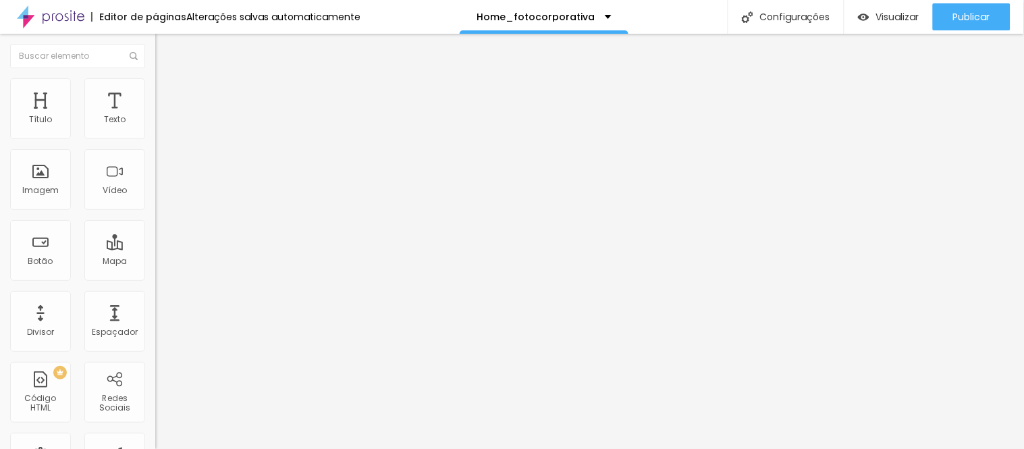
click at [167, 92] on span "Estilo" at bounding box center [177, 87] width 21 height 11
type input "95"
type input "90"
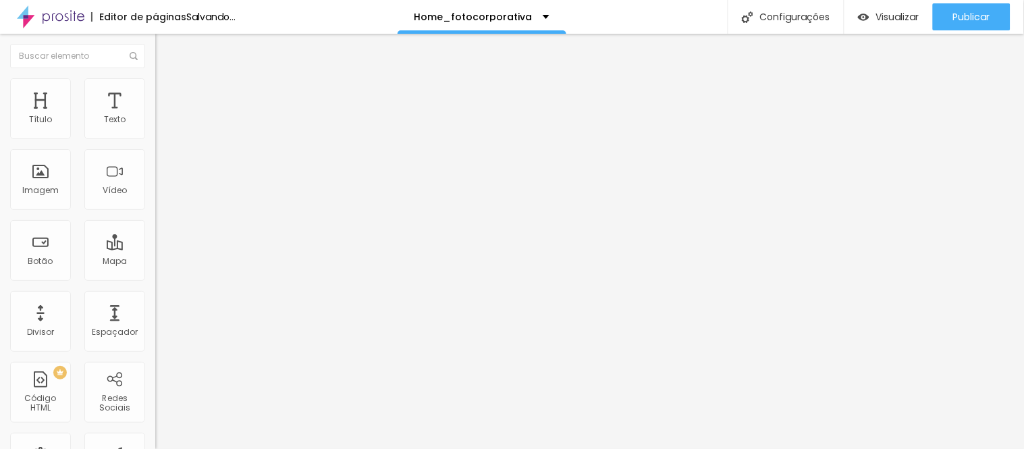
type input "80"
type input "75"
type input "70"
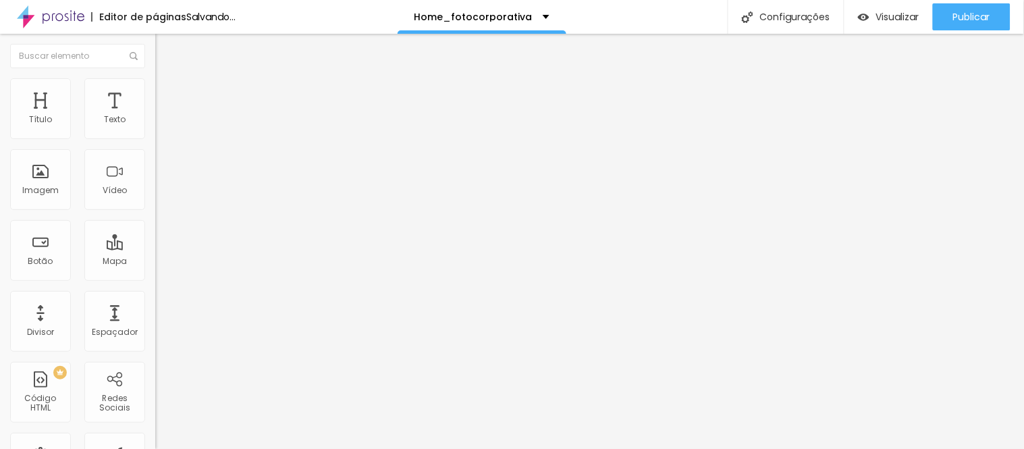
type input "70"
type input "65"
type input "35"
drag, startPoint x: 140, startPoint y: 144, endPoint x: 45, endPoint y: 138, distance: 96.0
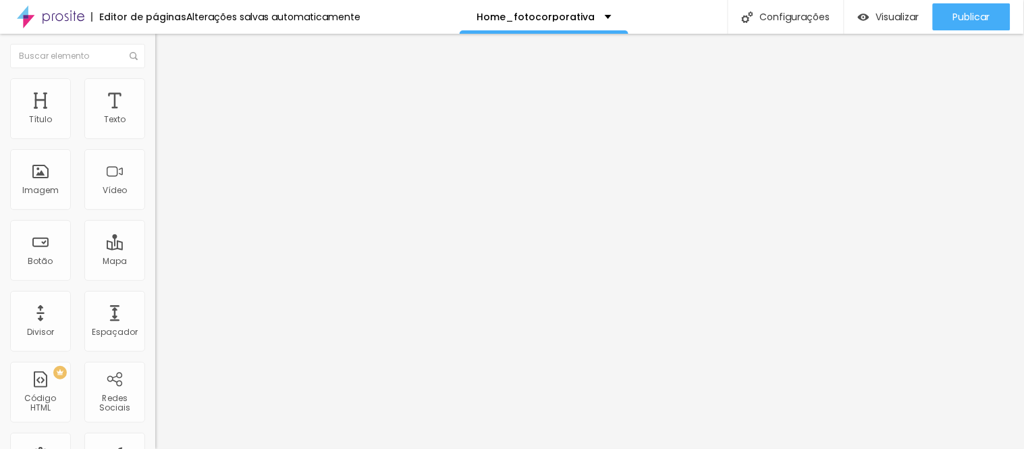
type input "35"
click at [155, 138] on input "range" at bounding box center [198, 133] width 87 height 11
type input "50"
type input "90"
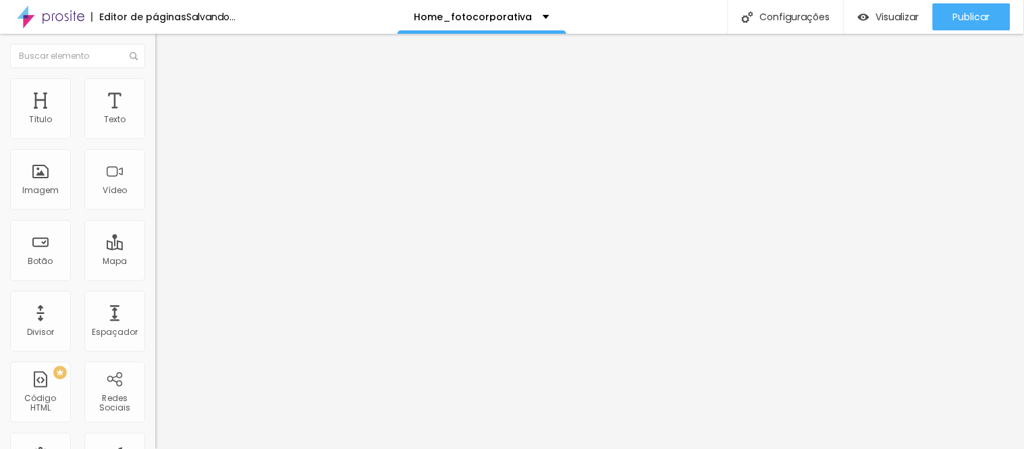
type input "90"
type input "95"
type input "100"
drag, startPoint x: 51, startPoint y: 144, endPoint x: 149, endPoint y: 144, distance: 97.8
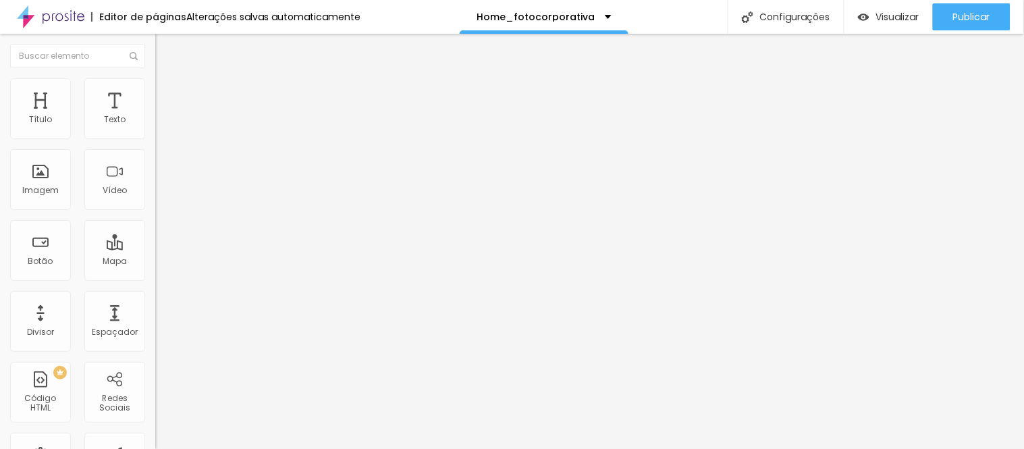
type input "100"
click at [155, 138] on input "range" at bounding box center [198, 133] width 87 height 11
click at [167, 98] on span "Avançado" at bounding box center [189, 100] width 45 height 11
click at [155, 84] on img at bounding box center [161, 84] width 12 height 12
click at [155, 116] on span "Trocar imagem" at bounding box center [192, 110] width 74 height 11
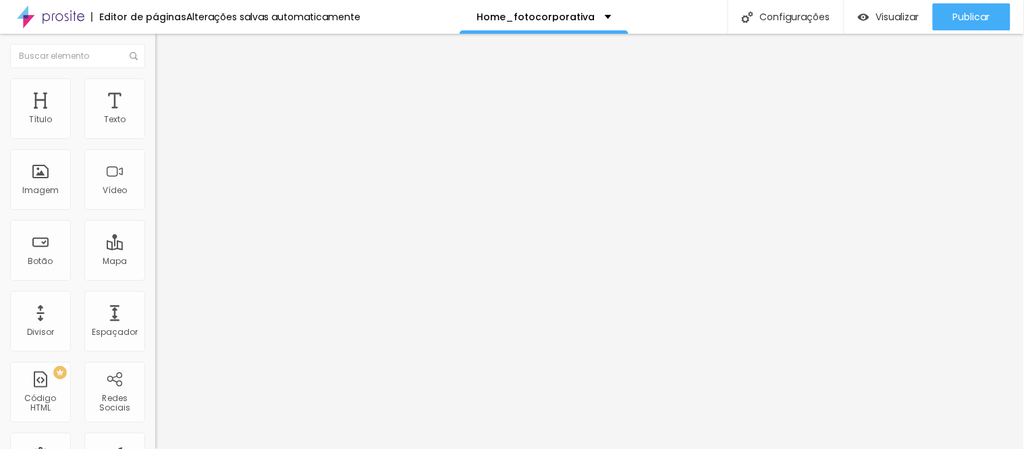
scroll to position [239, 0]
click at [155, 116] on span "Trocar imagem" at bounding box center [192, 110] width 74 height 11
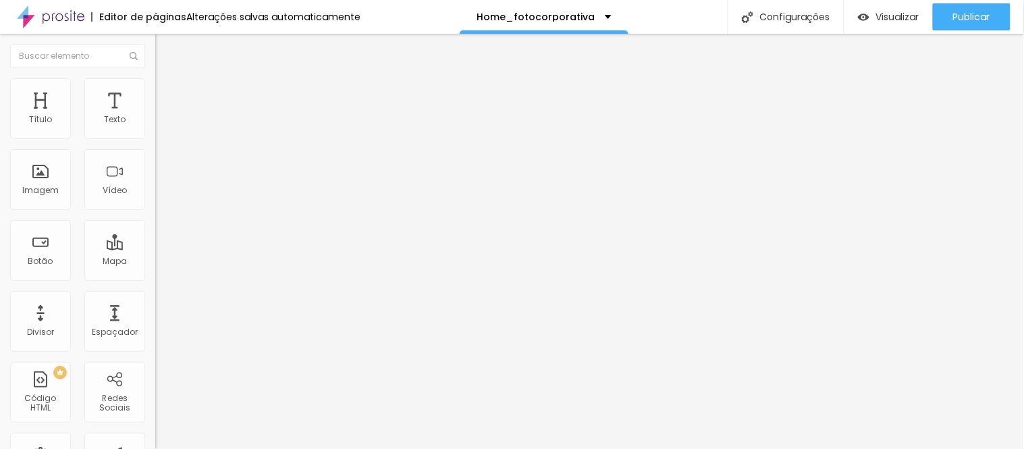
click at [155, 116] on span "Trocar imagem" at bounding box center [192, 110] width 74 height 11
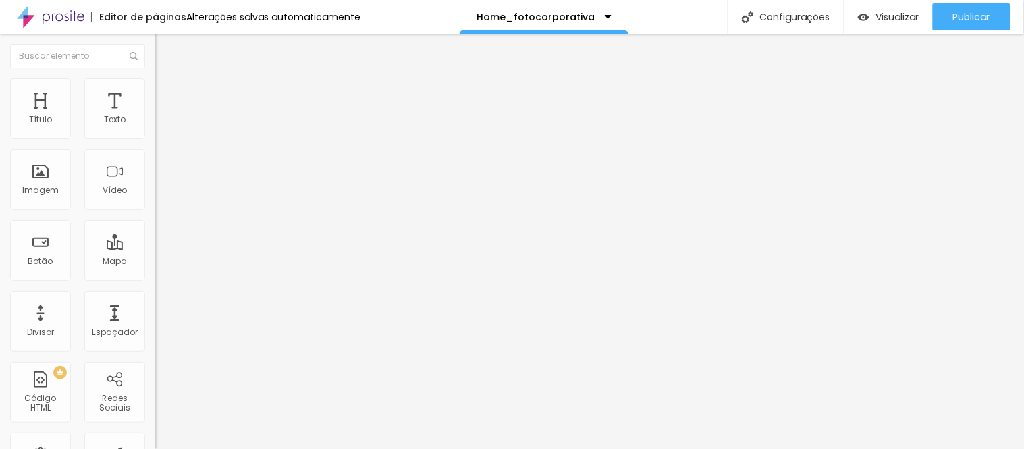
click at [155, 116] on span "Trocar imagem" at bounding box center [192, 110] width 74 height 11
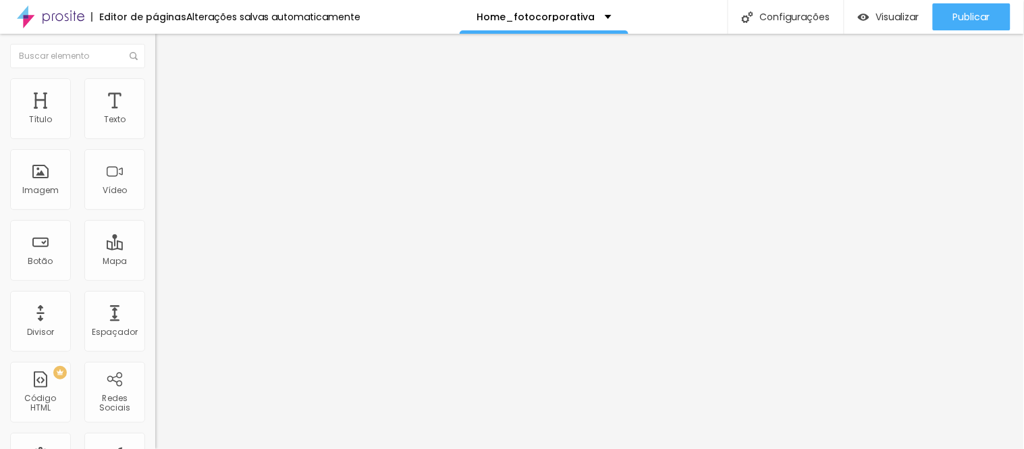
scroll to position [0, 0]
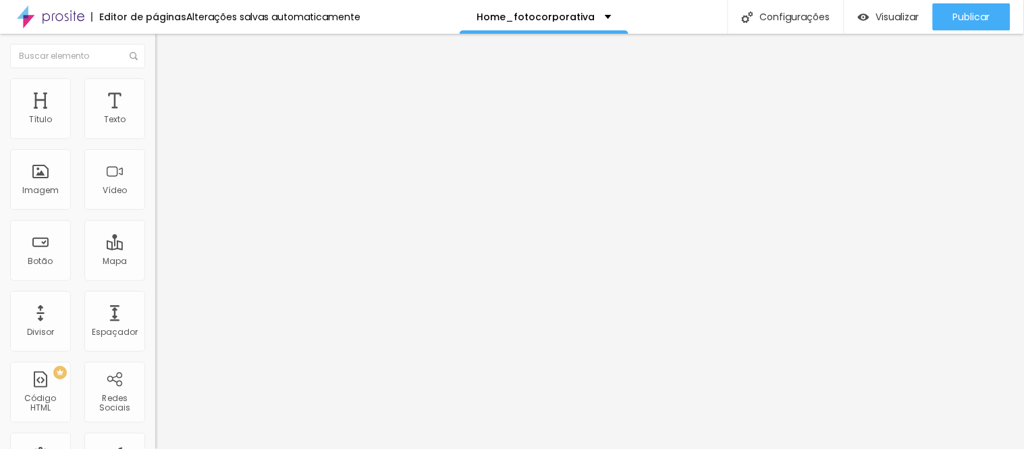
click at [155, 84] on img at bounding box center [161, 84] width 12 height 12
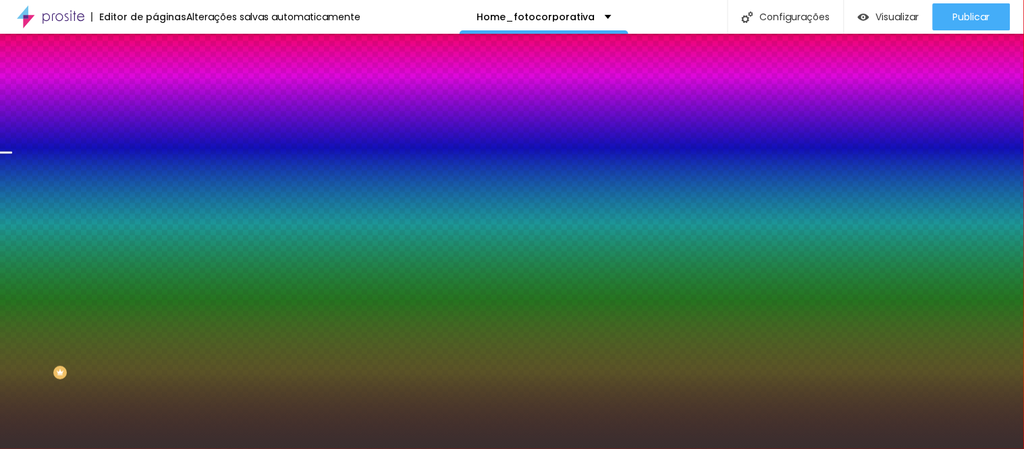
click at [155, 124] on span "Trocar imagem" at bounding box center [192, 118] width 74 height 11
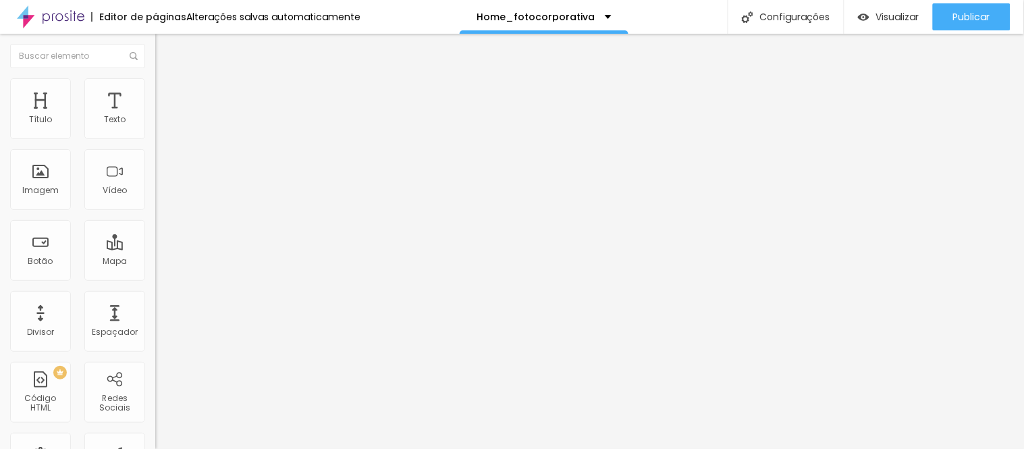
click at [155, 116] on span "Trocar imagem" at bounding box center [192, 110] width 74 height 11
drag, startPoint x: 258, startPoint y: 186, endPoint x: 273, endPoint y: 229, distance: 45.7
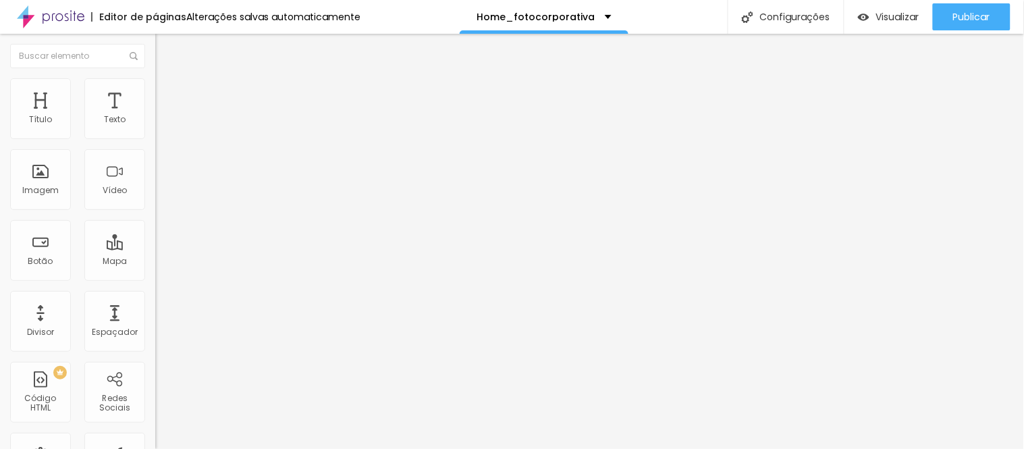
drag, startPoint x: 107, startPoint y: 239, endPoint x: 0, endPoint y: 239, distance: 106.6
click at [155, 239] on div "Trocar imagem Descrição da imagem (Alt) Imagem com texto 01 Alinhamento Proporç…" at bounding box center [232, 202] width 155 height 195
type input "Gestante_Carla Vieira Fotografia"
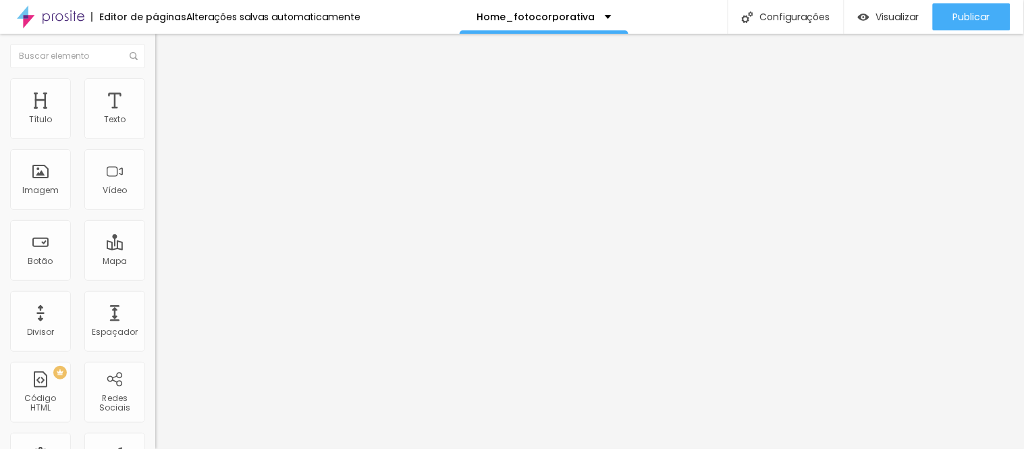
scroll to position [0, 0]
click at [155, 88] on li "Estilo" at bounding box center [232, 84] width 155 height 13
click at [155, 77] on img at bounding box center [161, 71] width 12 height 12
click at [155, 116] on span "Trocar imagem" at bounding box center [192, 110] width 74 height 11
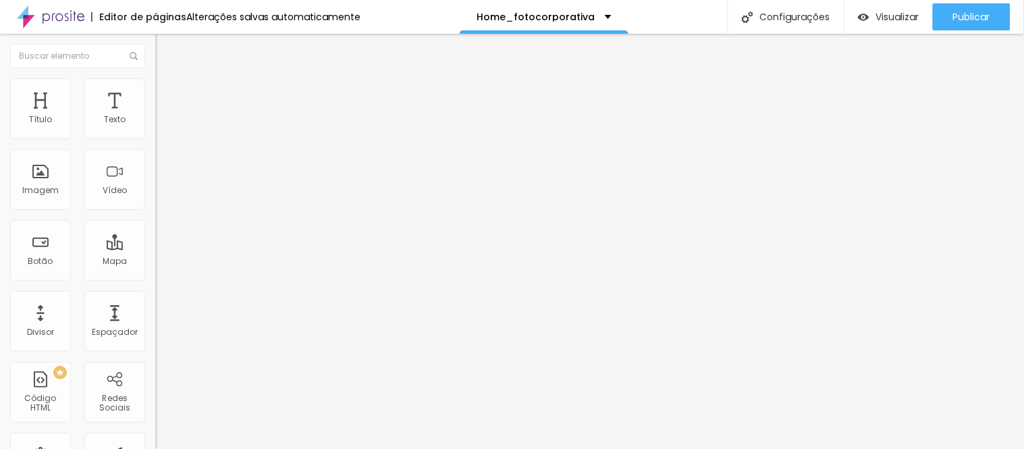
click at [155, 116] on span "Trocar imagem" at bounding box center [192, 110] width 74 height 11
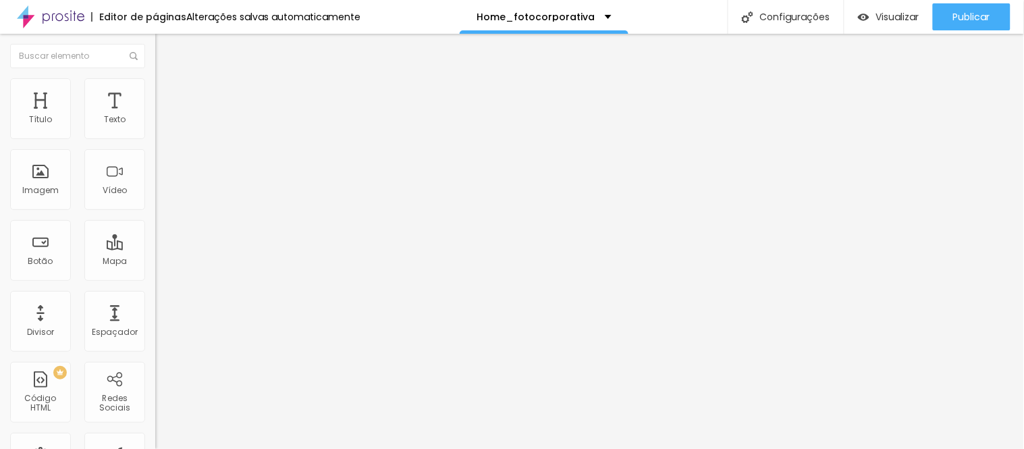
click at [155, 116] on span "Trocar imagem" at bounding box center [192, 110] width 74 height 11
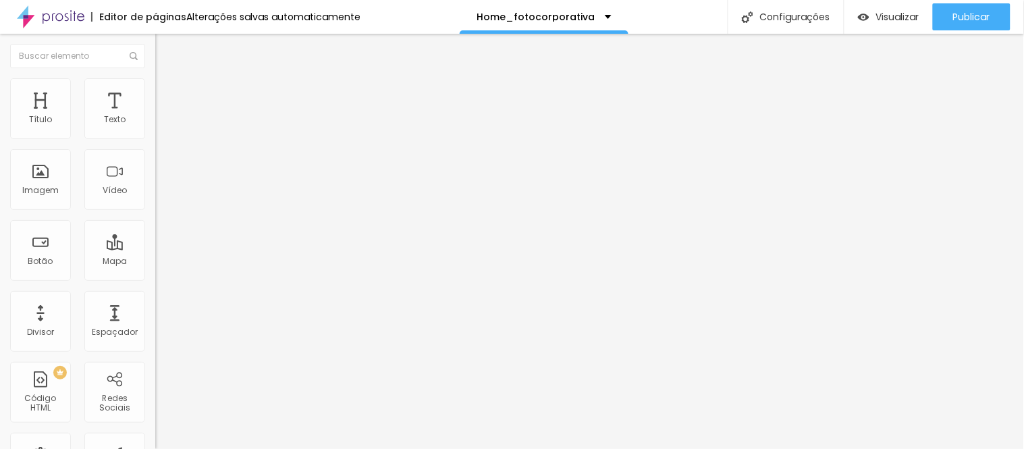
click at [893, 20] on span "Visualizar" at bounding box center [897, 16] width 43 height 11
